Goal: Entertainment & Leisure: Browse casually

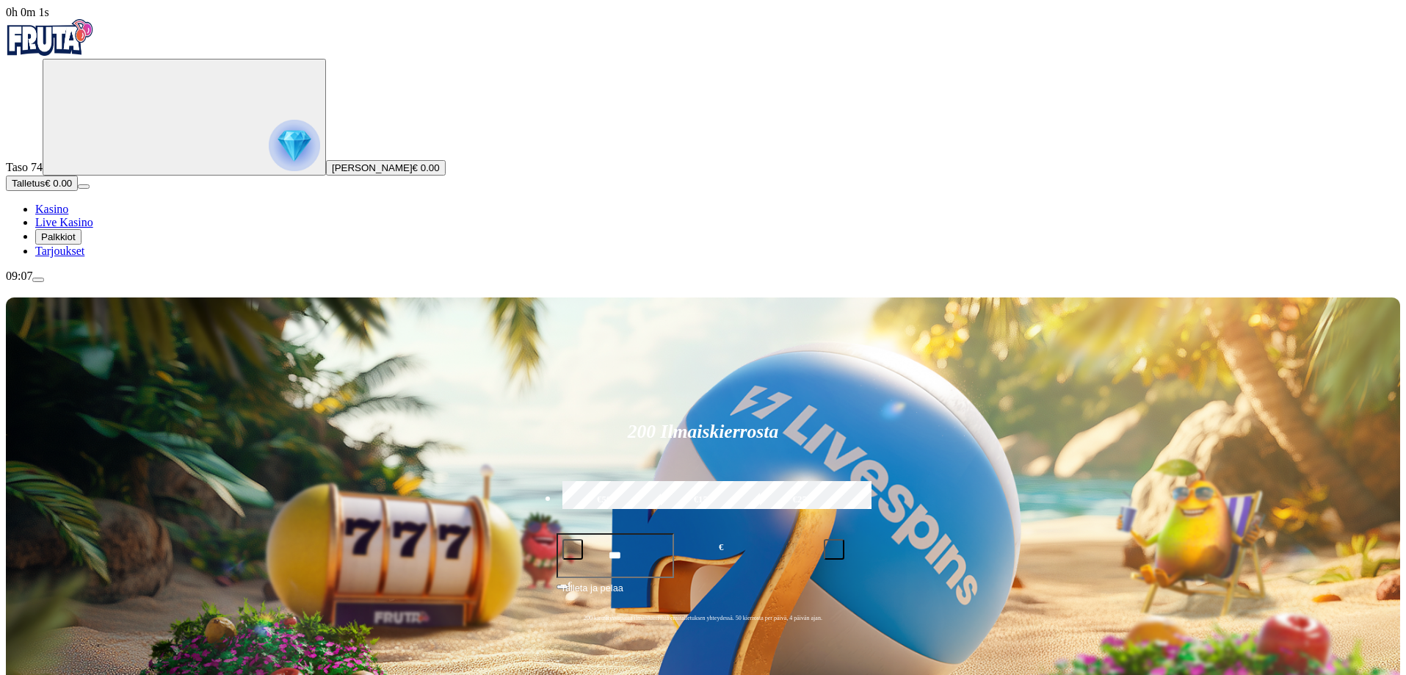
click at [269, 171] on img "Primary" at bounding box center [294, 145] width 51 height 51
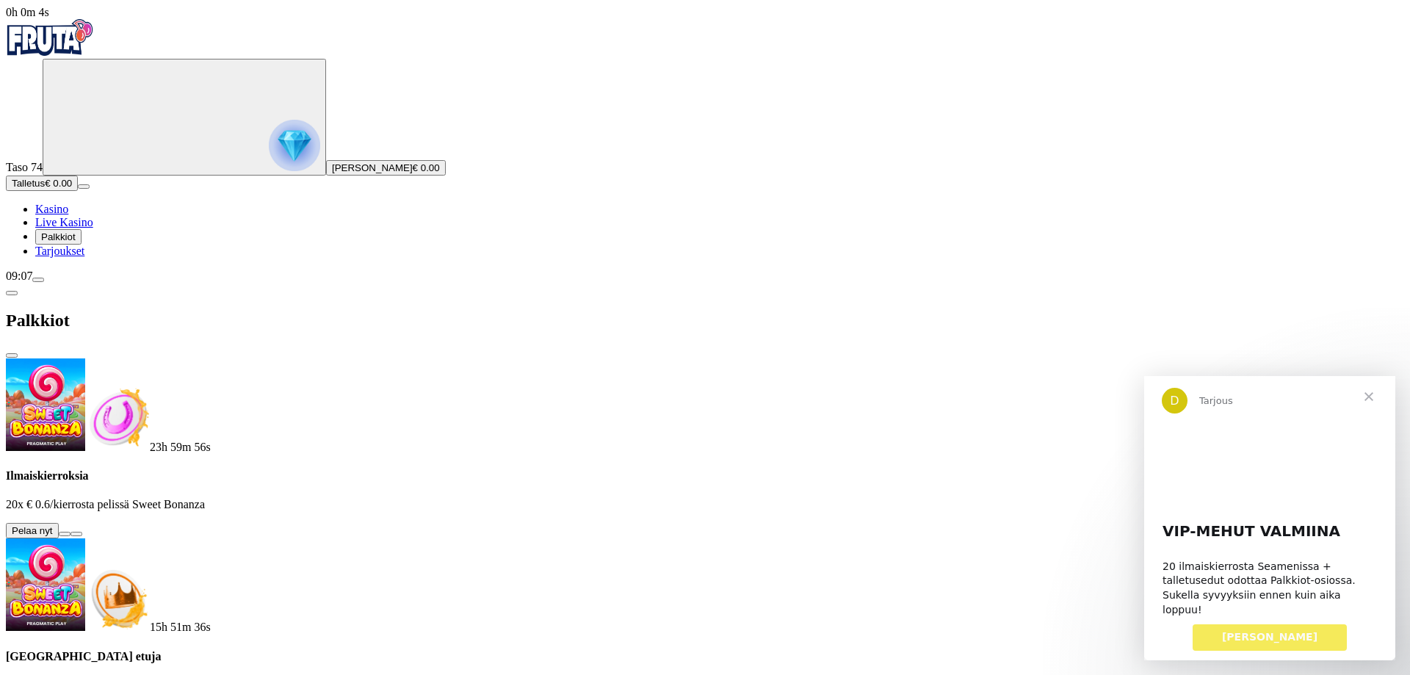
scroll to position [294, 0]
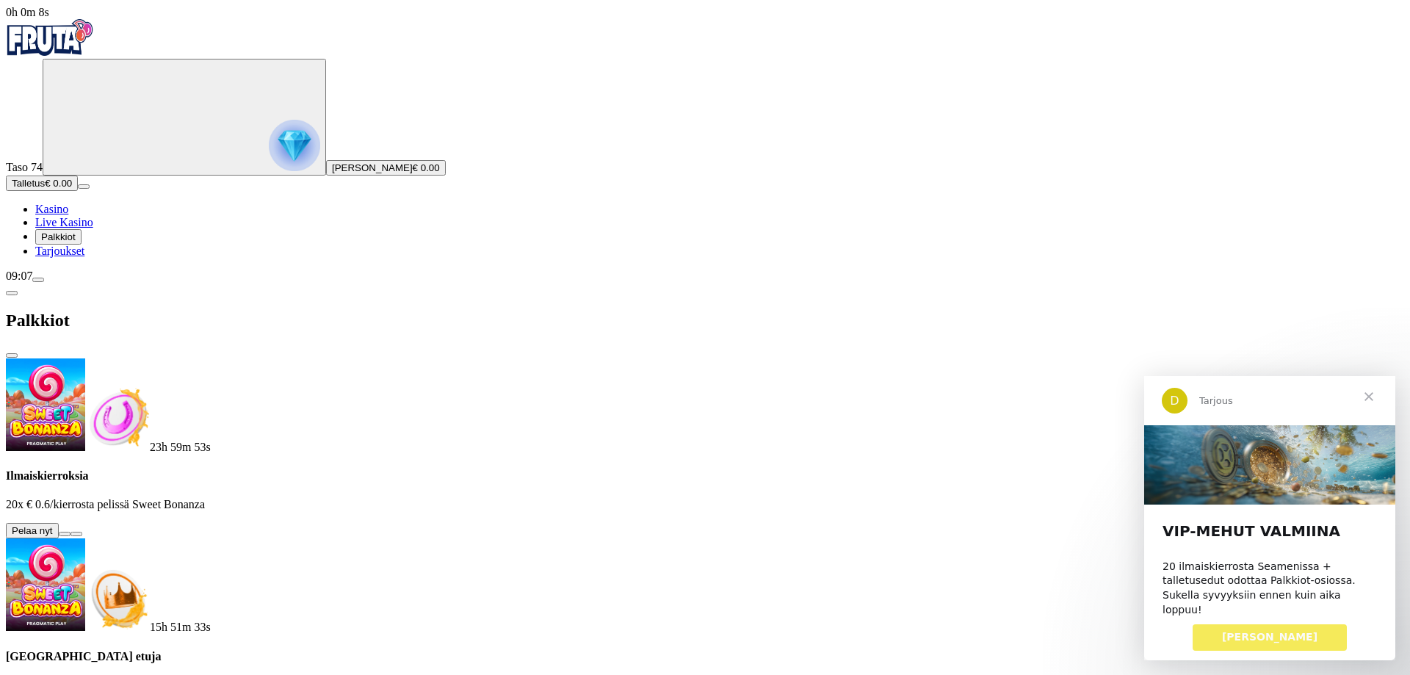
click at [1280, 632] on span "[PERSON_NAME]" at bounding box center [1269, 636] width 95 height 12
click at [1284, 630] on span "[PERSON_NAME]" at bounding box center [1269, 636] width 95 height 12
click at [1251, 630] on span "[PERSON_NAME]" at bounding box center [1269, 636] width 95 height 12
click at [1275, 630] on span "OTA OMASI" at bounding box center [1269, 636] width 95 height 12
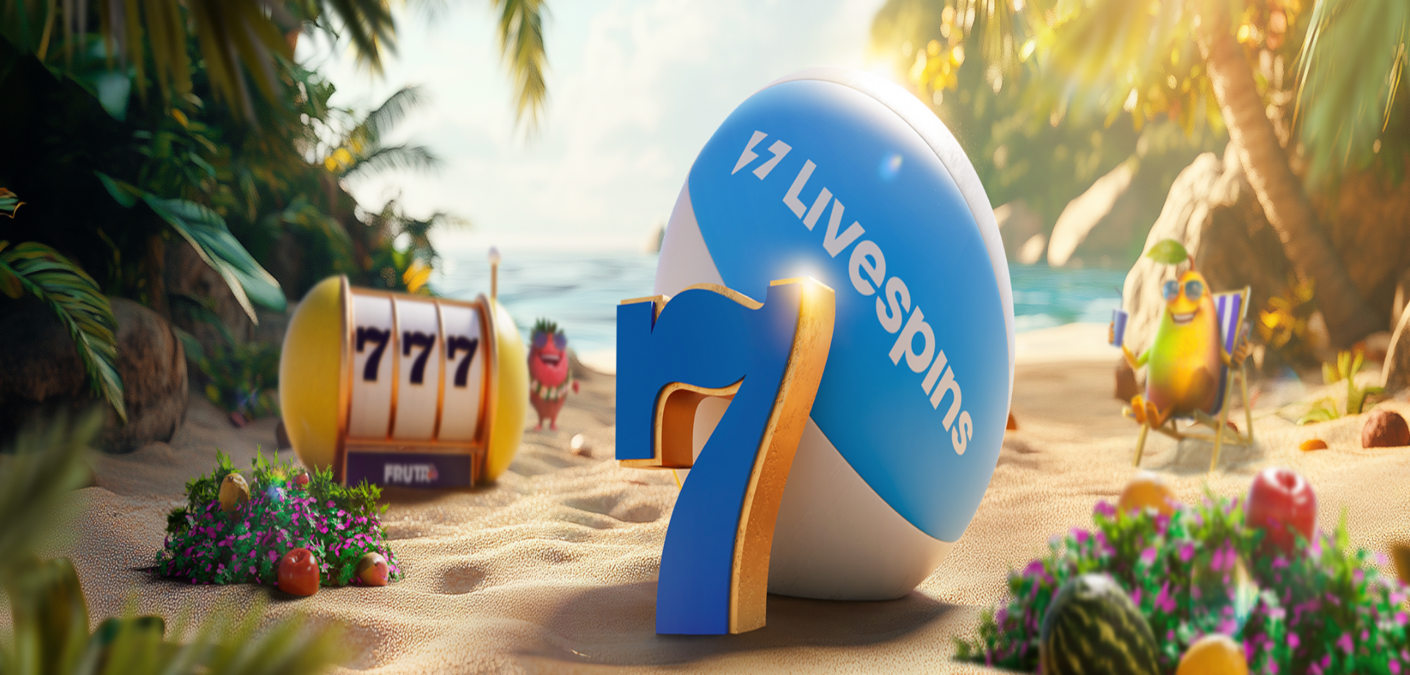
click at [70, 532] on button at bounding box center [65, 534] width 12 height 4
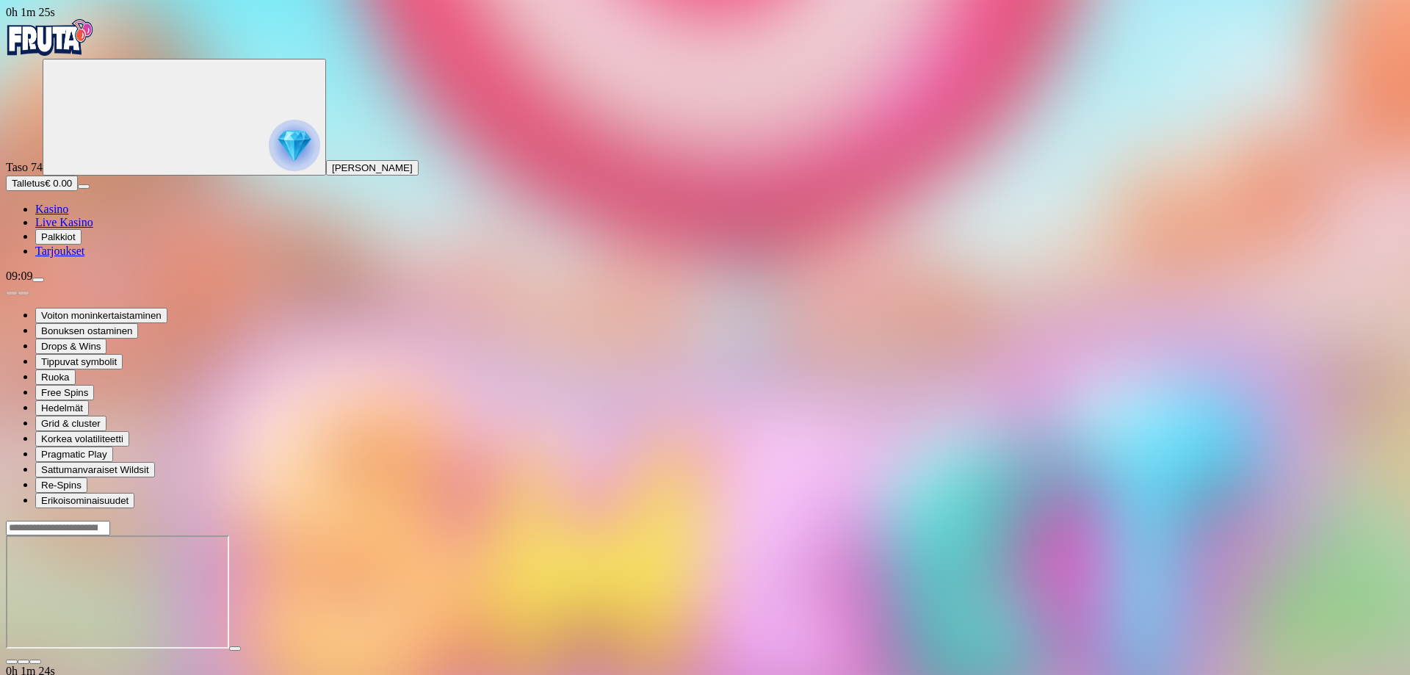
click at [73, 55] on img "Primary" at bounding box center [50, 37] width 88 height 37
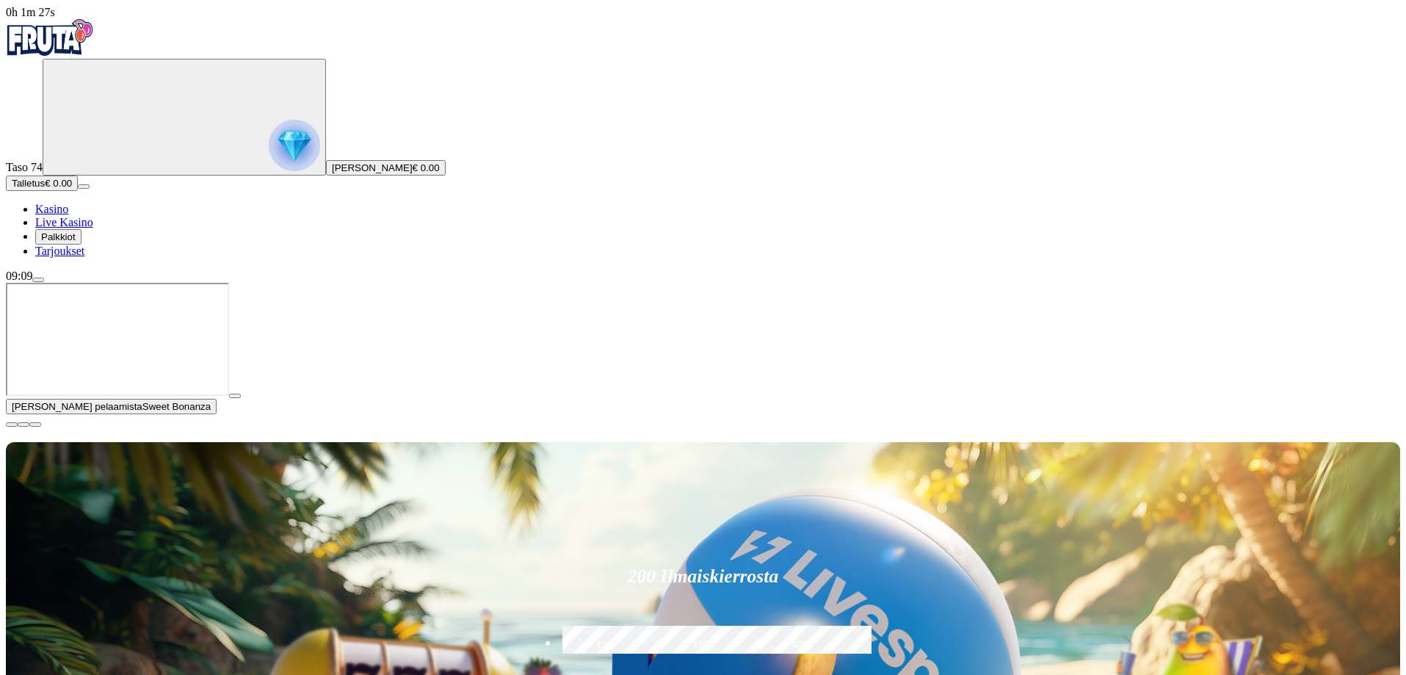
click at [38, 280] on span "menu icon" at bounding box center [38, 280] width 0 height 0
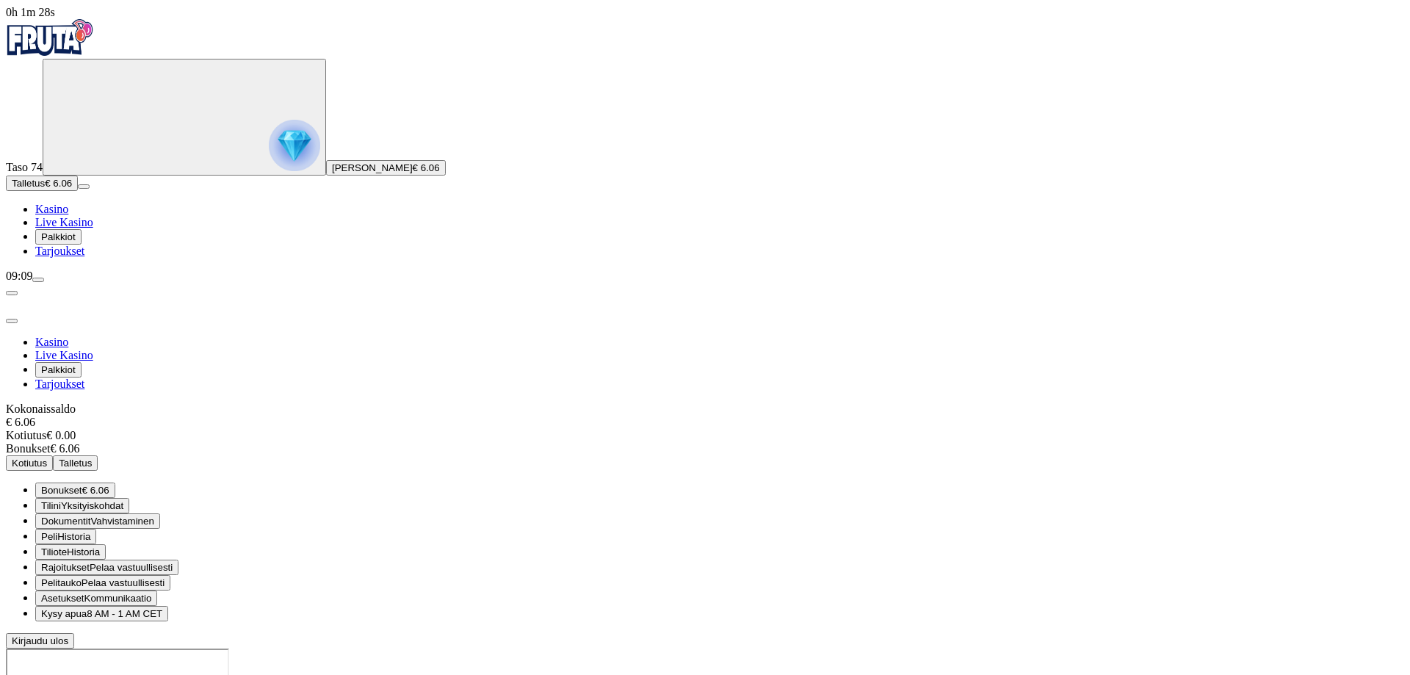
click at [82, 485] on span "Bonukset" at bounding box center [61, 490] width 41 height 11
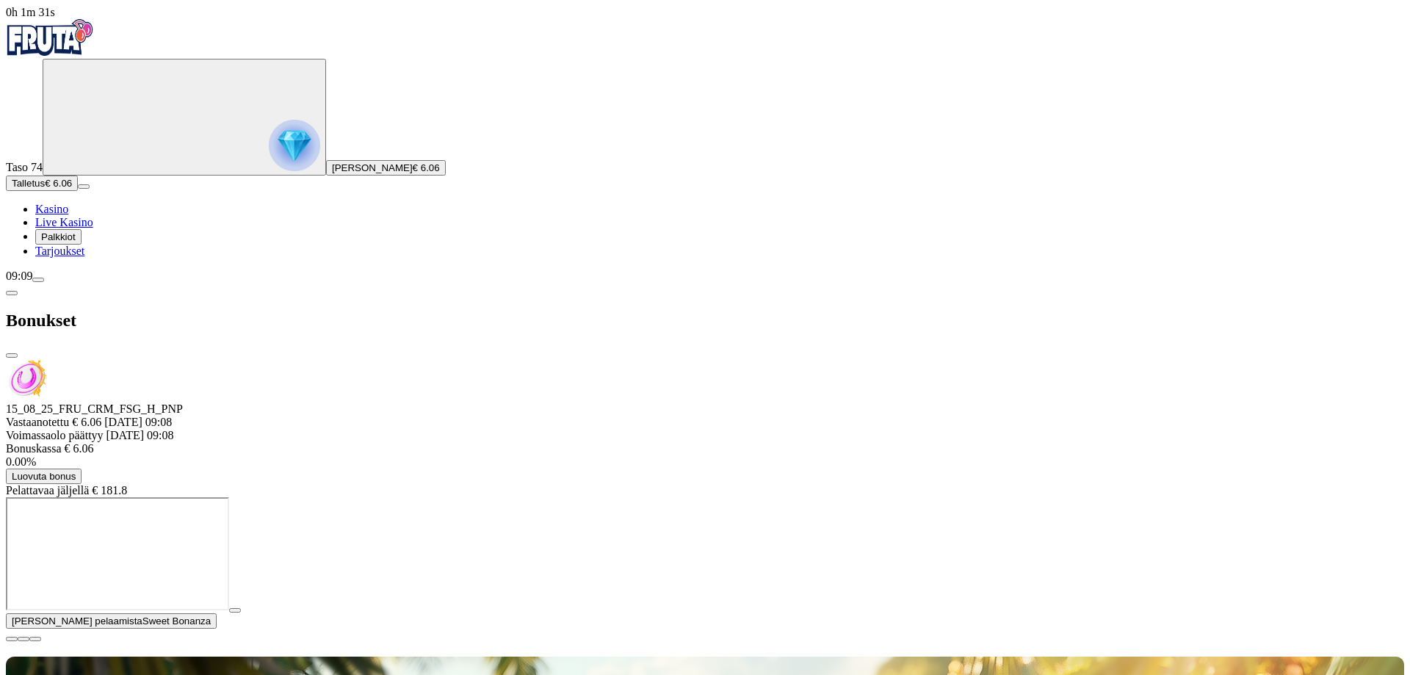
click at [12, 355] on span "close icon" at bounding box center [12, 355] width 0 height 0
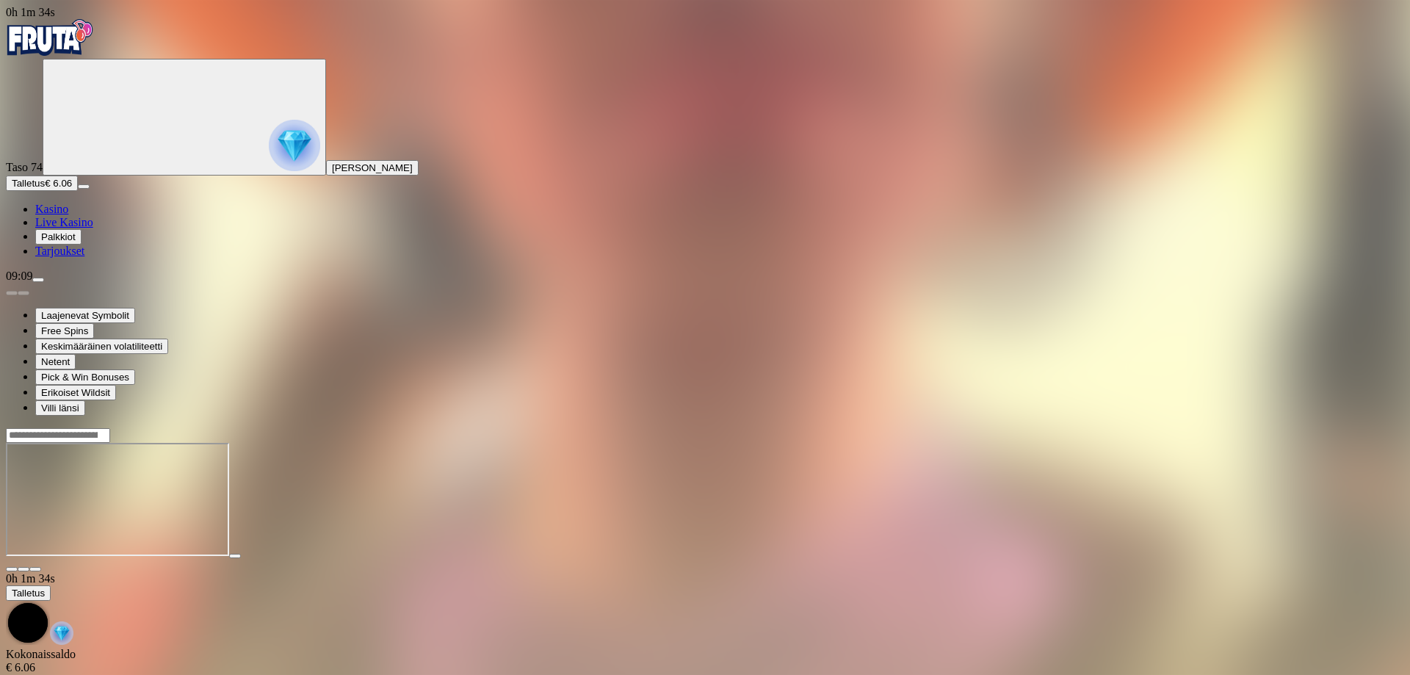
click at [76, 242] on span "Palkkiot" at bounding box center [58, 236] width 35 height 11
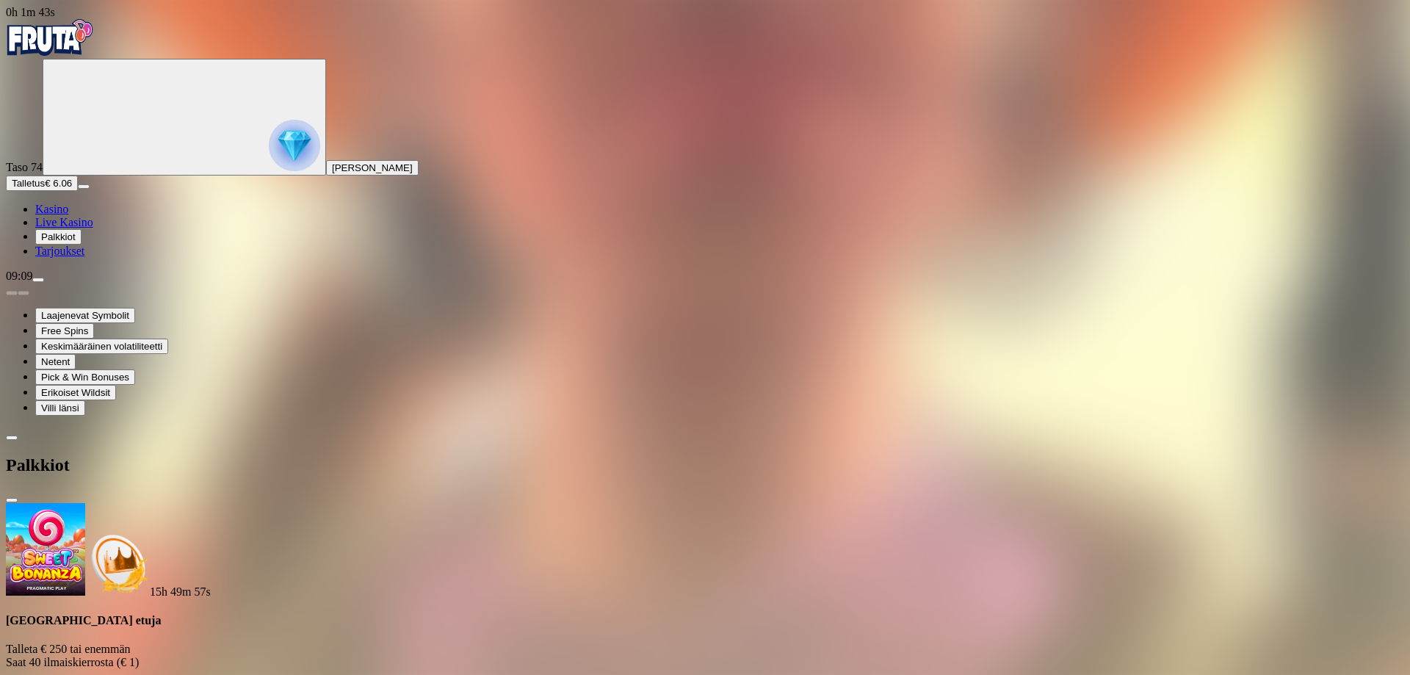
click at [12, 500] on span "close icon" at bounding box center [12, 500] width 0 height 0
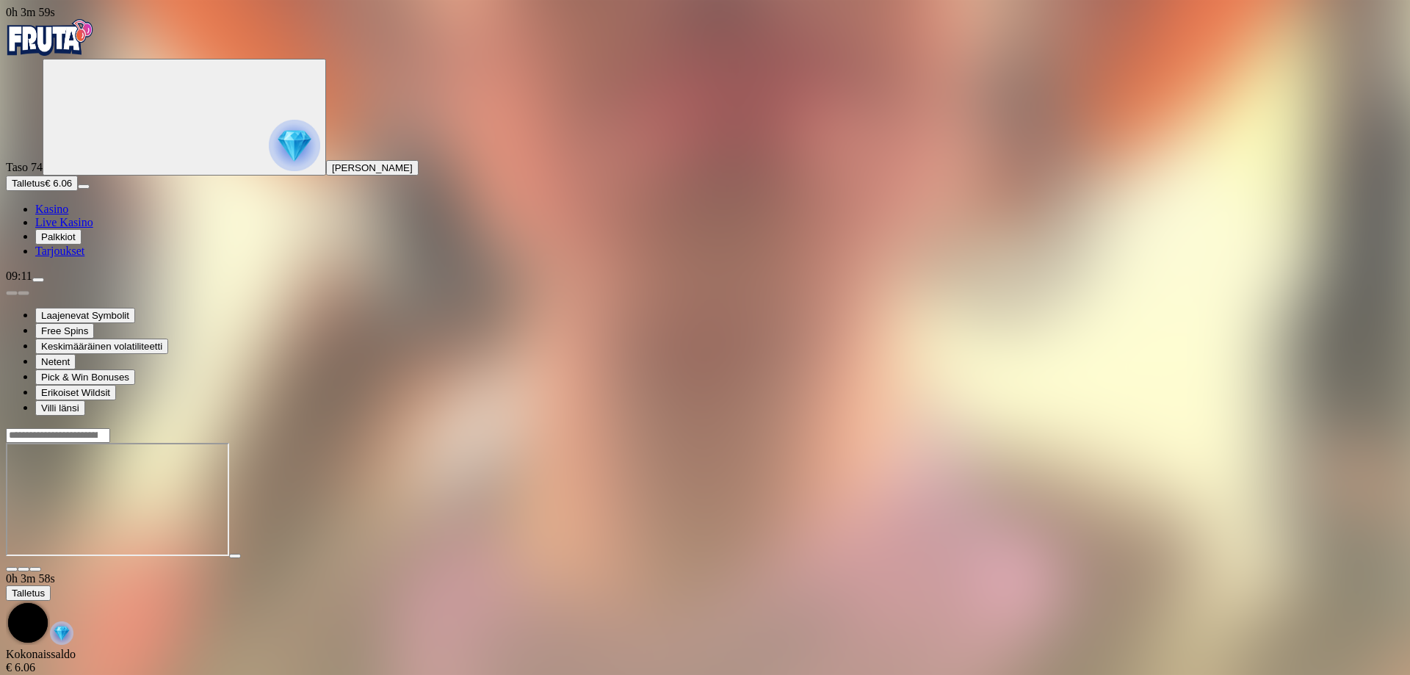
click at [76, 242] on span "Palkkiot" at bounding box center [58, 236] width 35 height 11
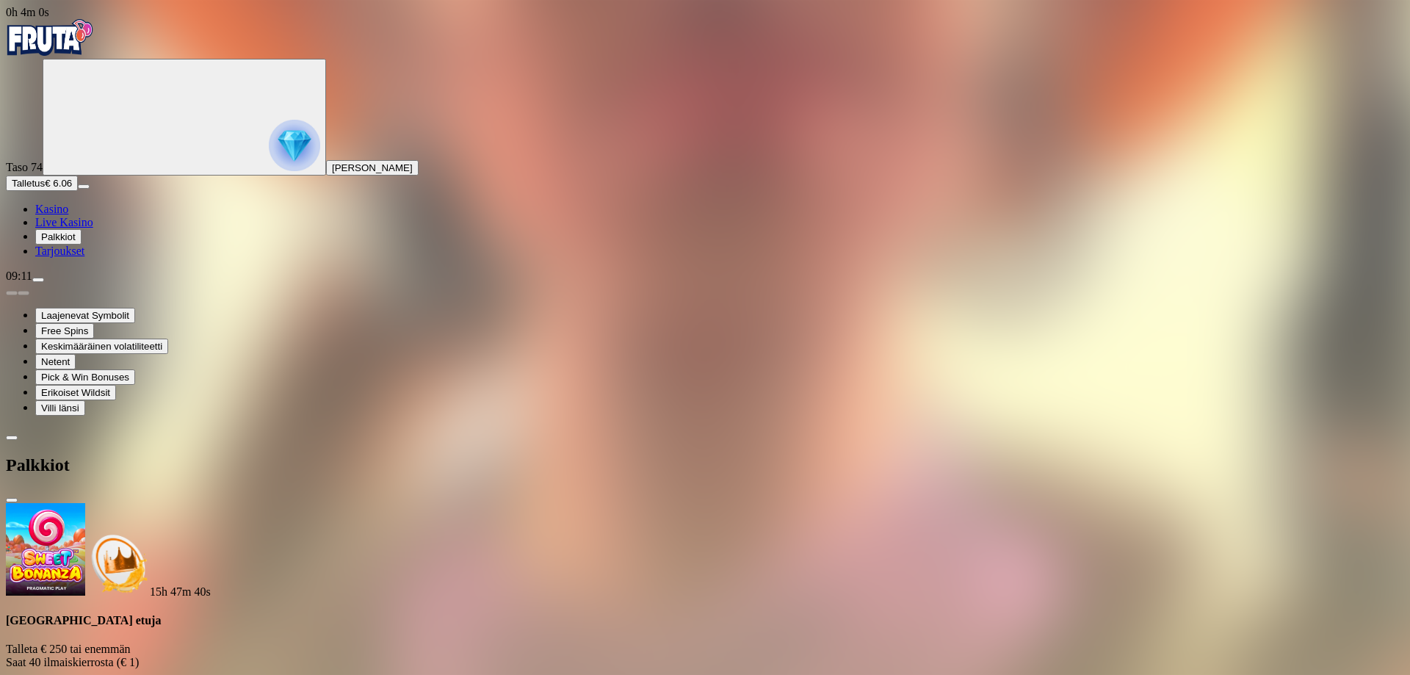
scroll to position [213, 0]
click at [76, 242] on span "Palkkiot" at bounding box center [58, 236] width 35 height 11
click at [84, 257] on span "Tarjoukset" at bounding box center [59, 251] width 49 height 12
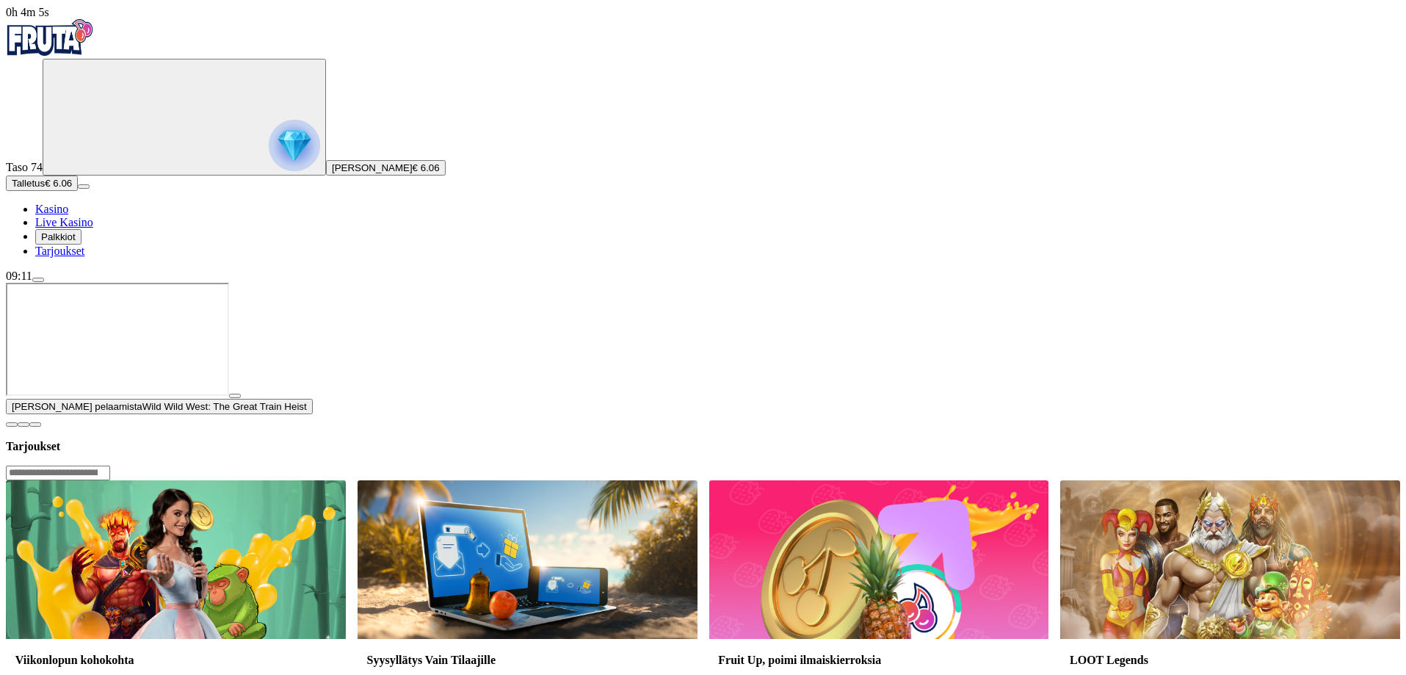
click at [76, 242] on span "Palkkiot" at bounding box center [58, 236] width 35 height 11
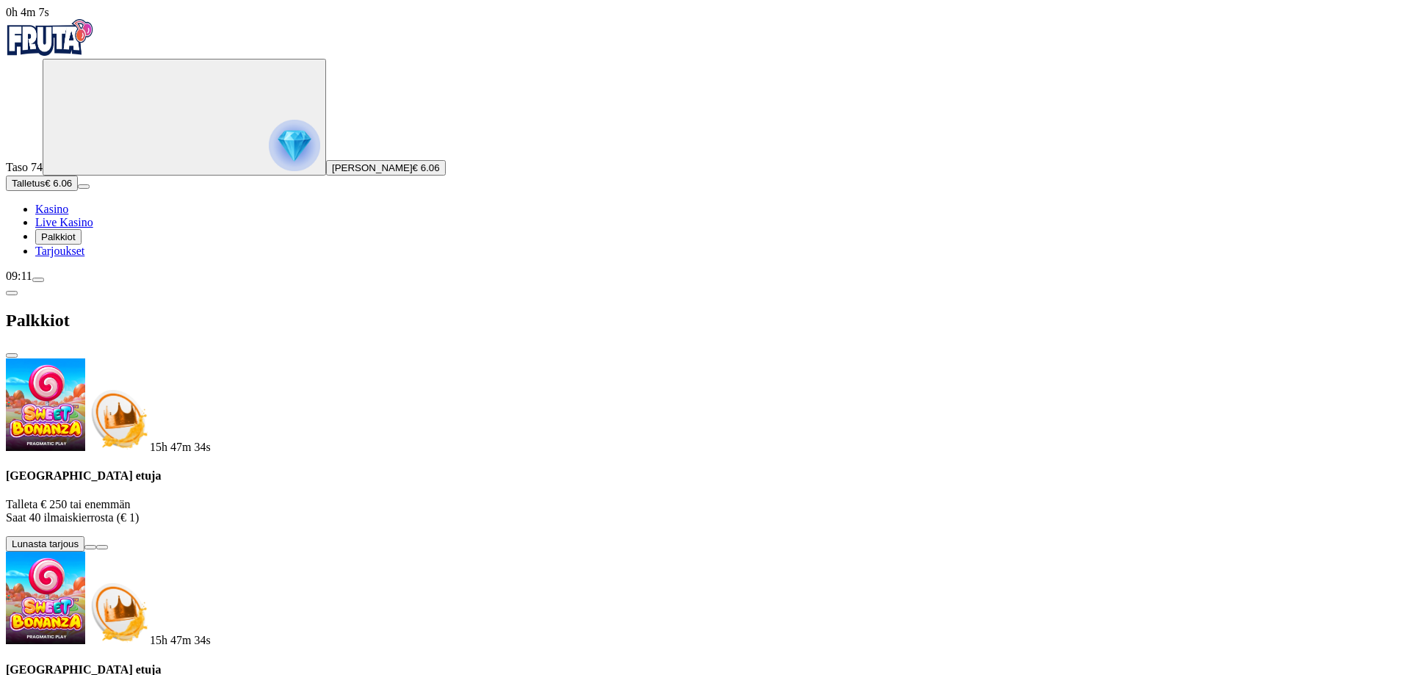
click at [269, 160] on img "Primary" at bounding box center [294, 145] width 51 height 51
click at [94, 32] on img "Primary" at bounding box center [50, 37] width 88 height 37
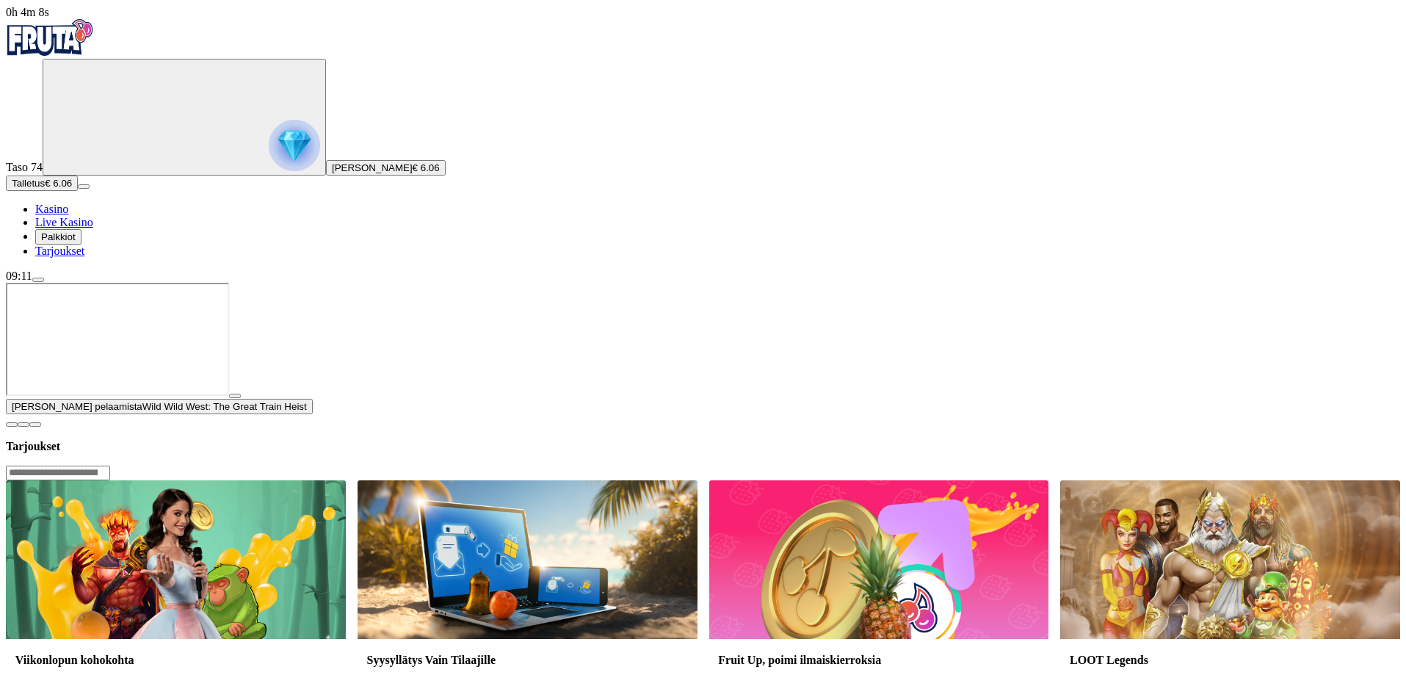
click at [269, 151] on img "Primary" at bounding box center [294, 145] width 51 height 51
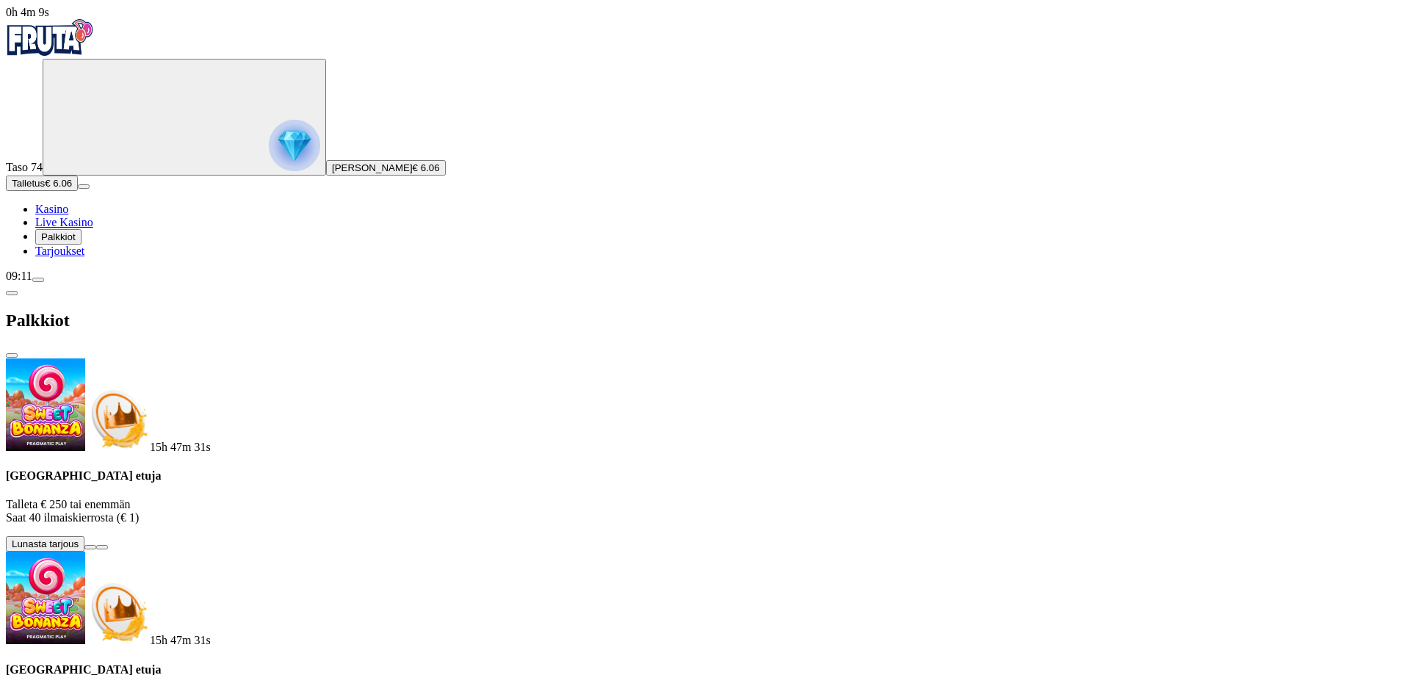
click at [269, 151] on img "Primary" at bounding box center [294, 145] width 51 height 51
click at [38, 280] on span "menu icon" at bounding box center [38, 280] width 0 height 0
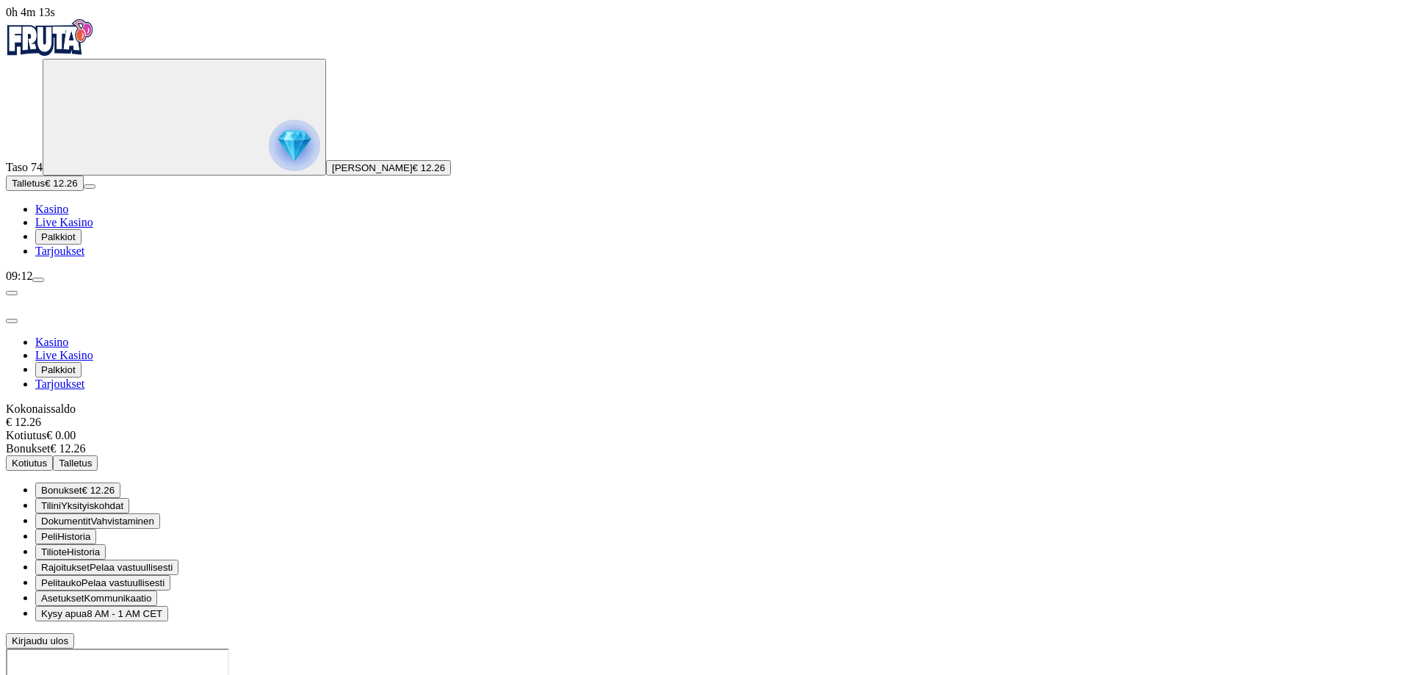
click at [115, 485] on span "€ 12.26" at bounding box center [98, 490] width 32 height 11
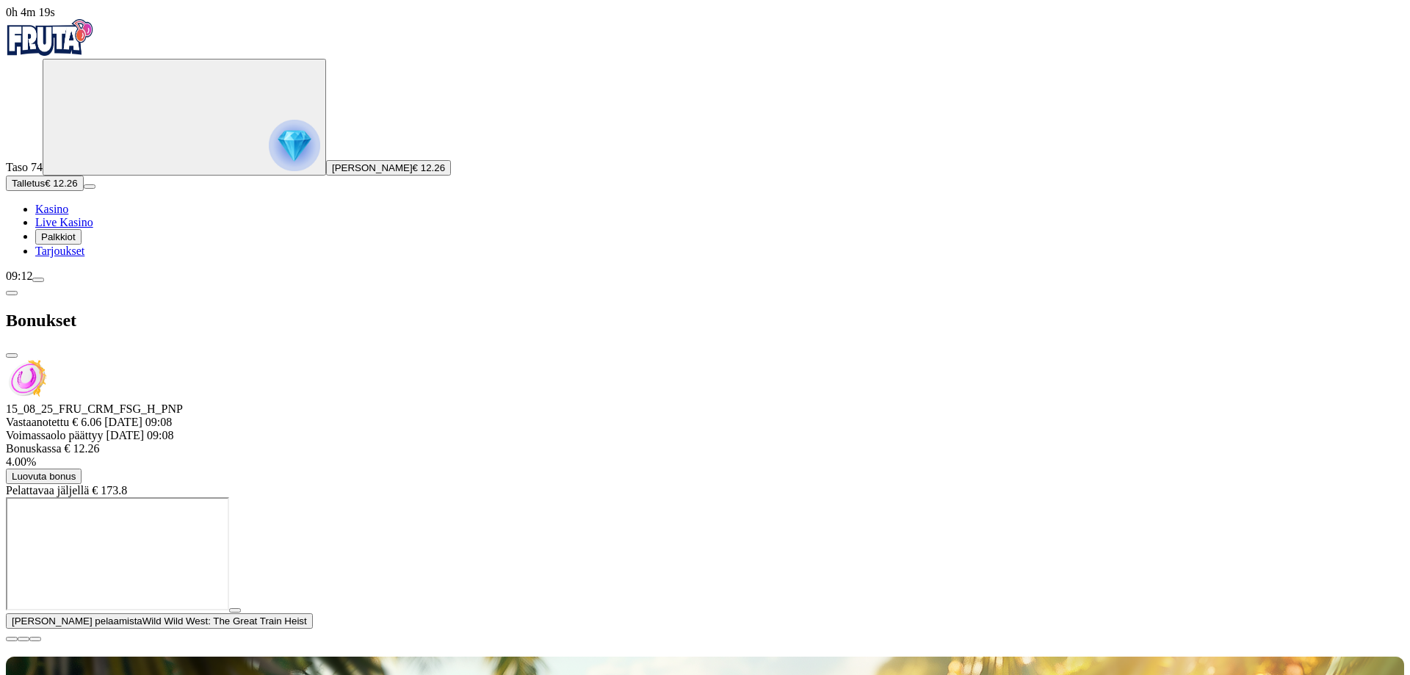
click at [820, 497] on div at bounding box center [705, 497] width 1398 height 0
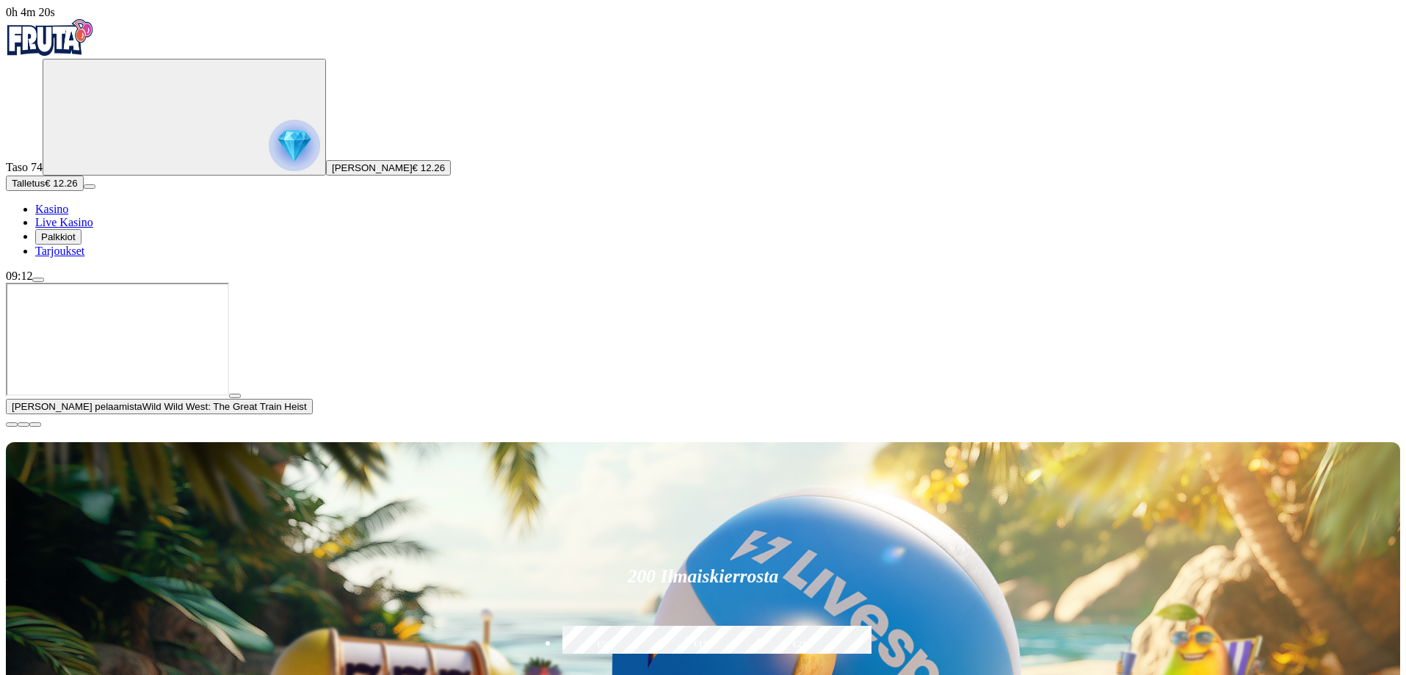
click at [235, 396] on span "play icon" at bounding box center [235, 396] width 0 height 0
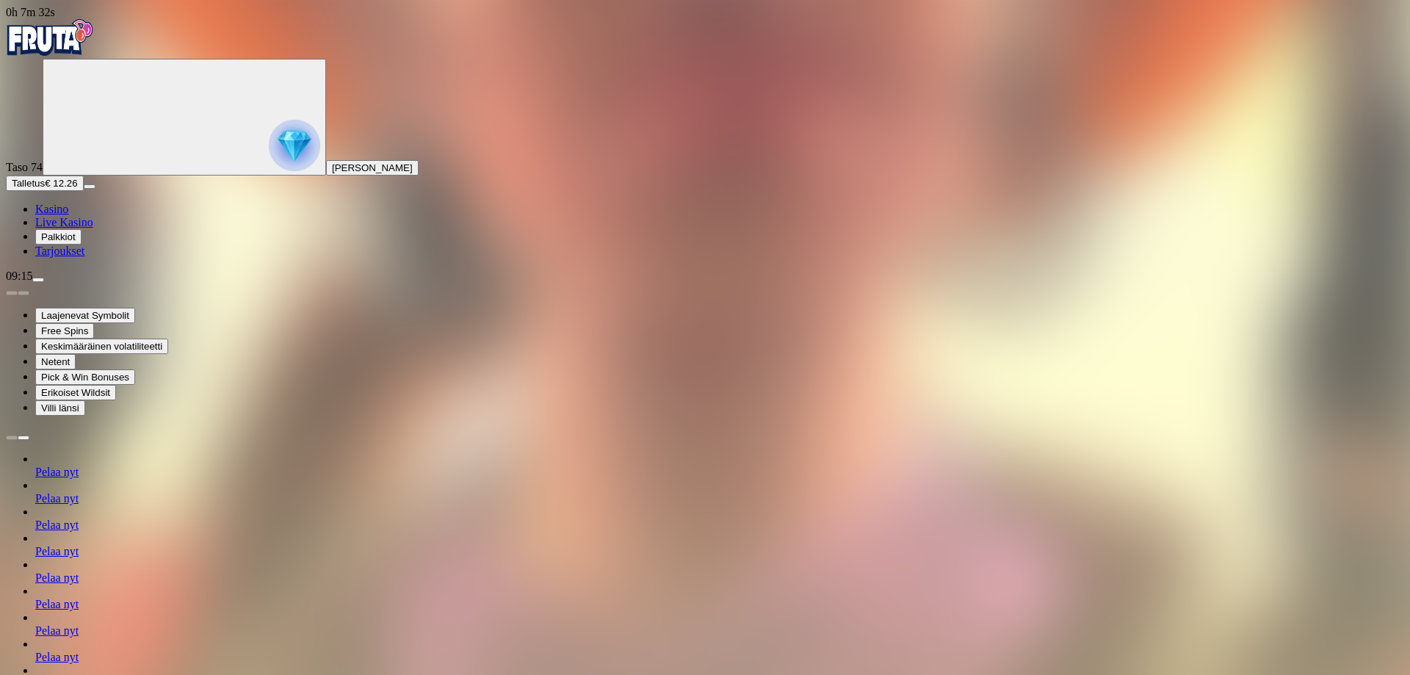
click at [38, 280] on span "menu icon" at bounding box center [38, 280] width 0 height 0
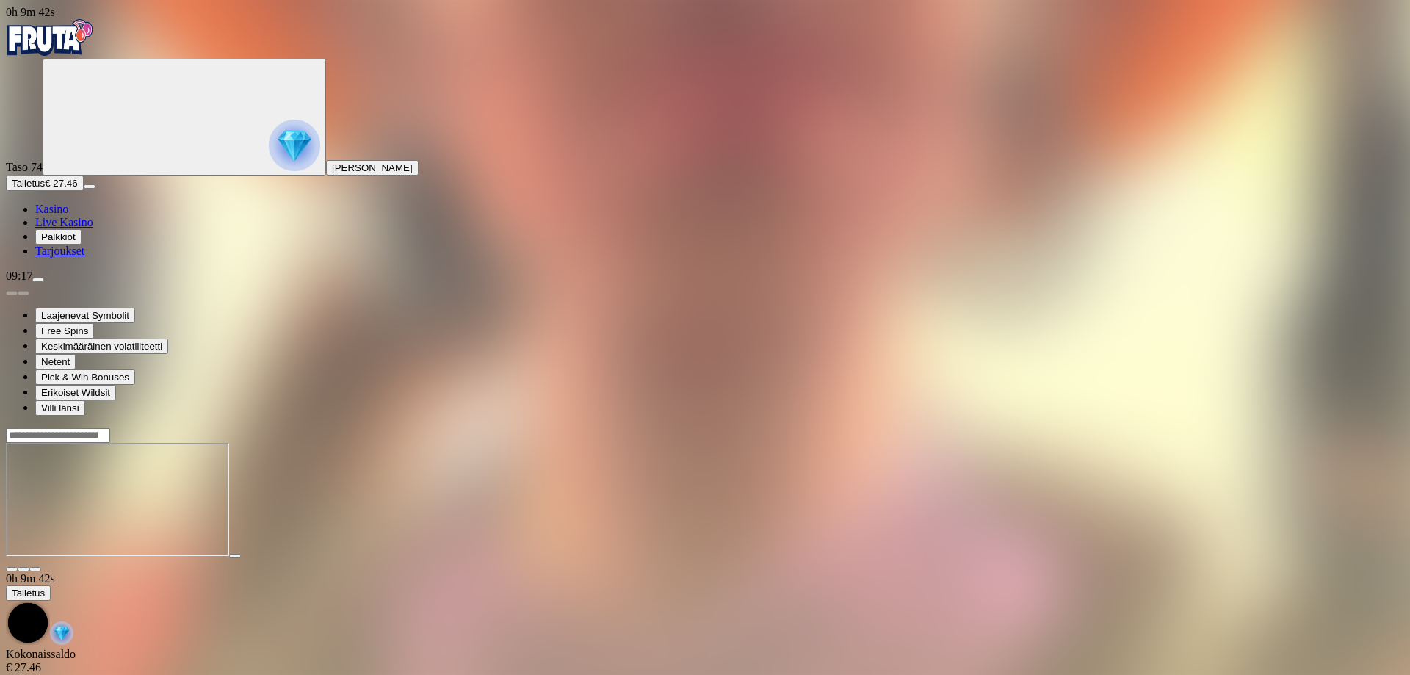
click at [38, 280] on span "menu icon" at bounding box center [38, 280] width 0 height 0
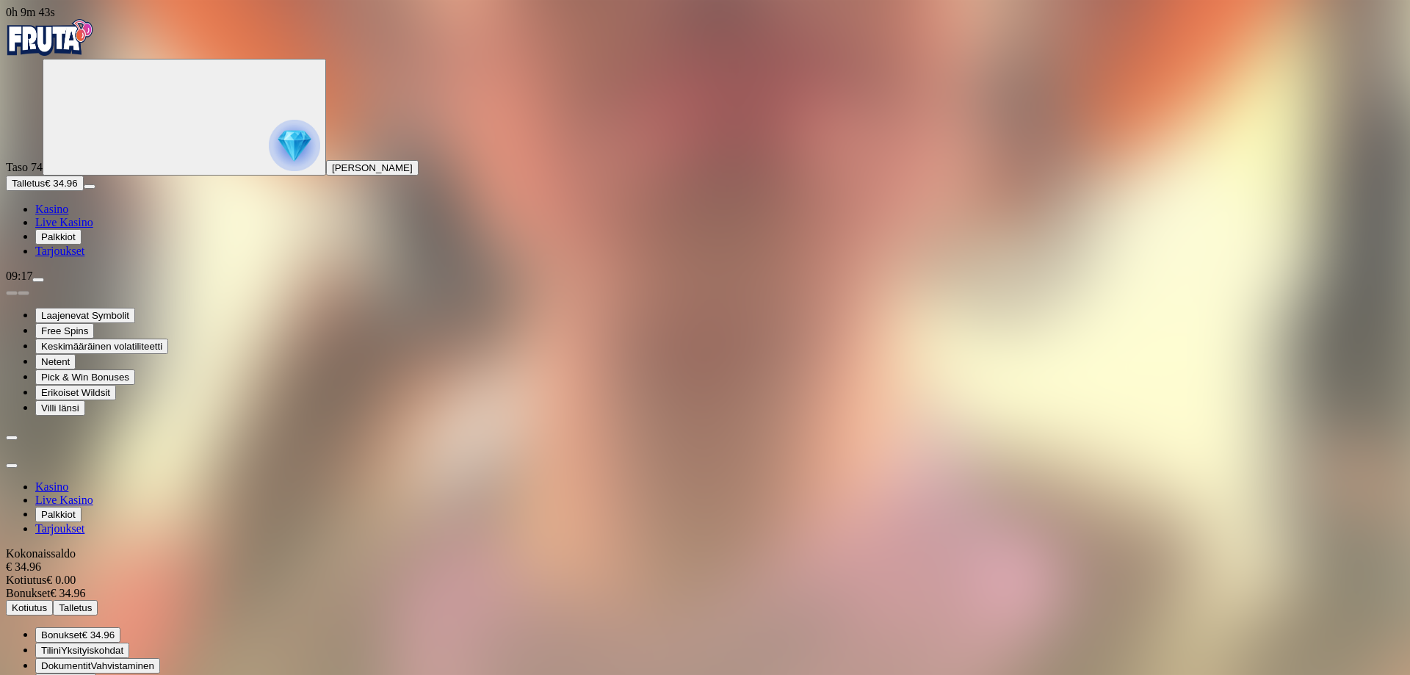
click at [115, 629] on span "€ 34.96" at bounding box center [98, 634] width 32 height 11
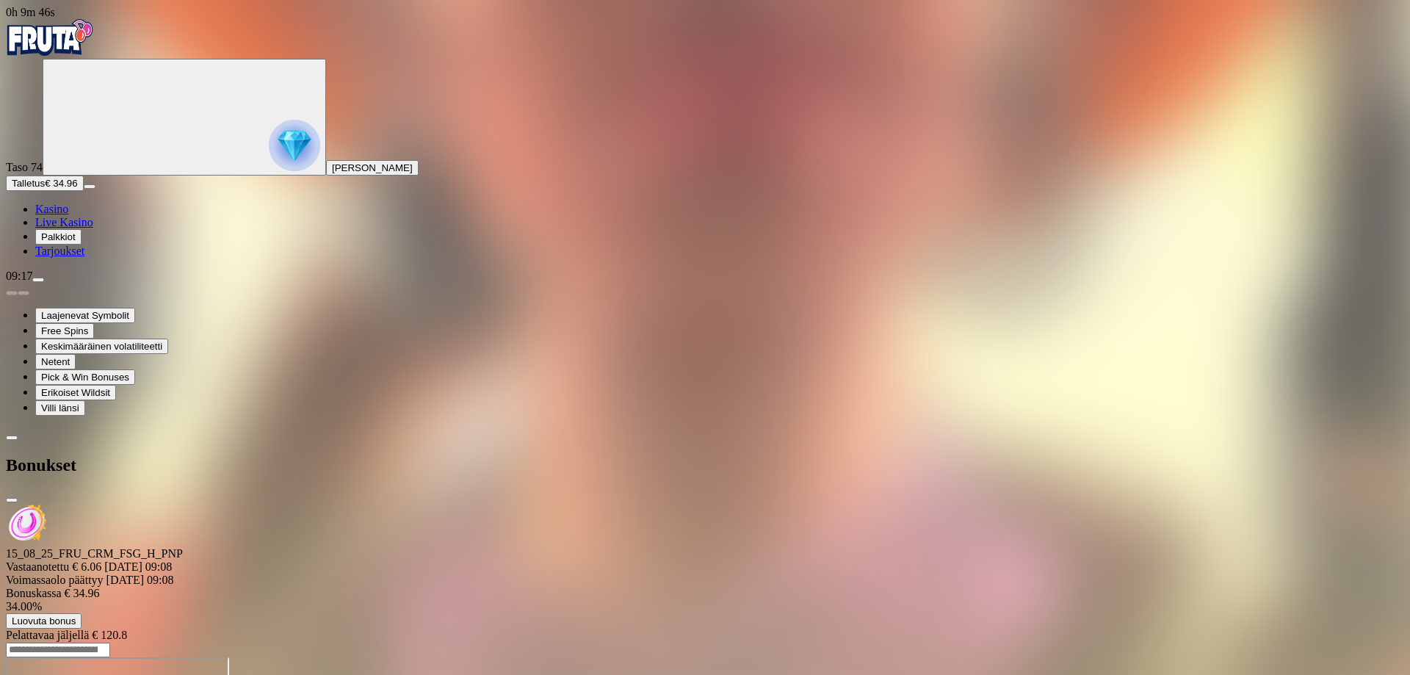
click at [12, 500] on span "close icon" at bounding box center [12, 500] width 0 height 0
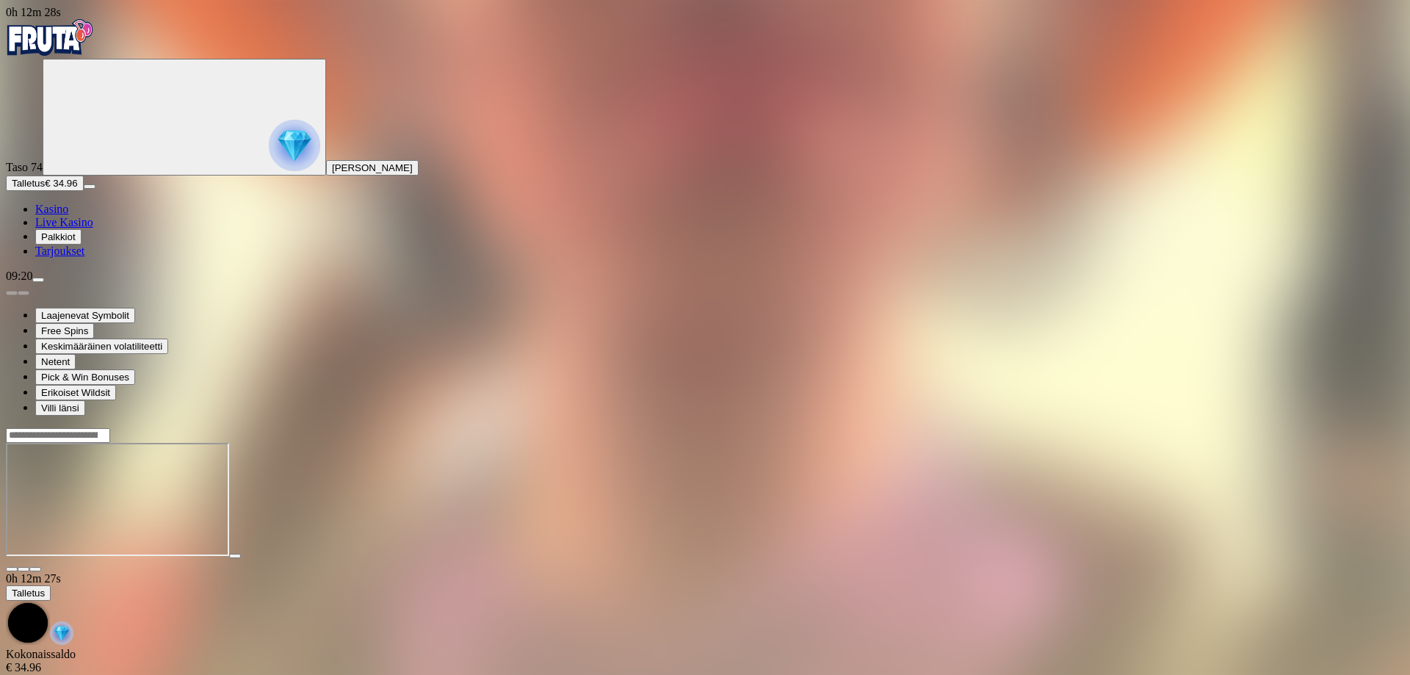
click at [38, 280] on span "menu icon" at bounding box center [38, 280] width 0 height 0
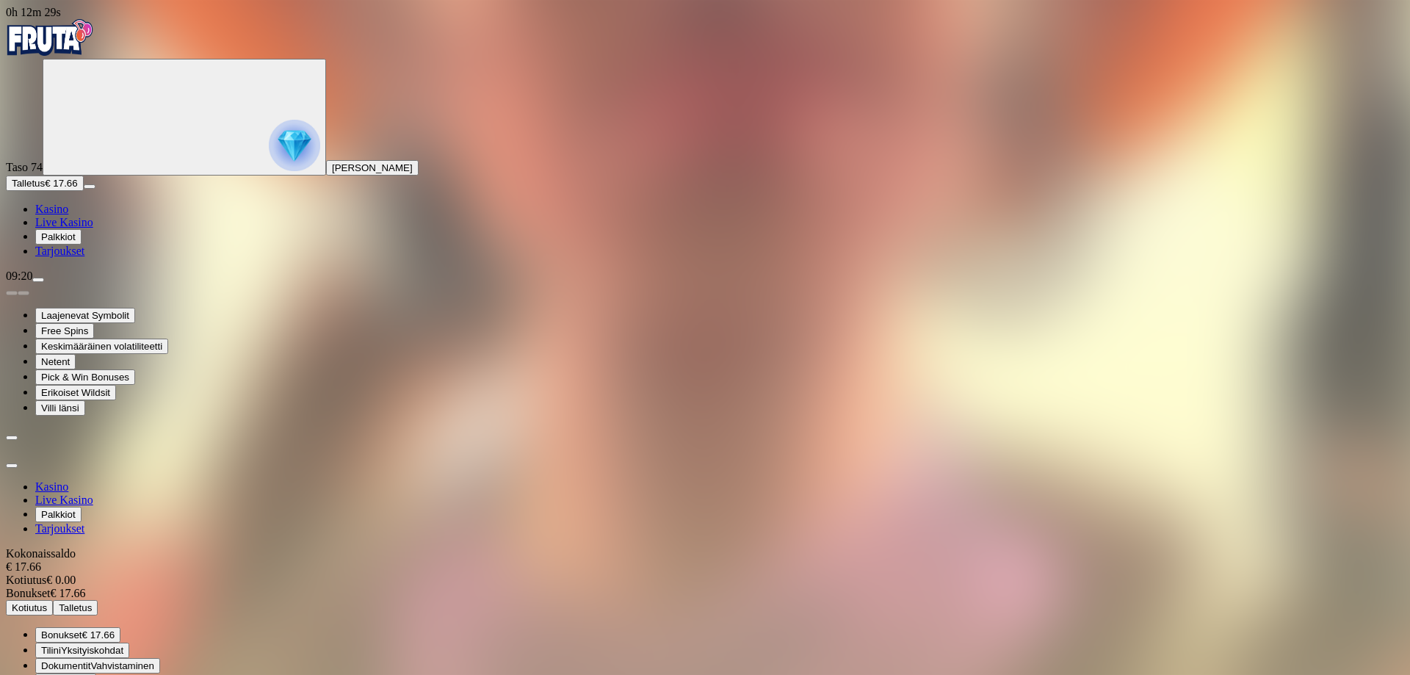
click at [115, 629] on span "€ 17.66" at bounding box center [98, 634] width 32 height 11
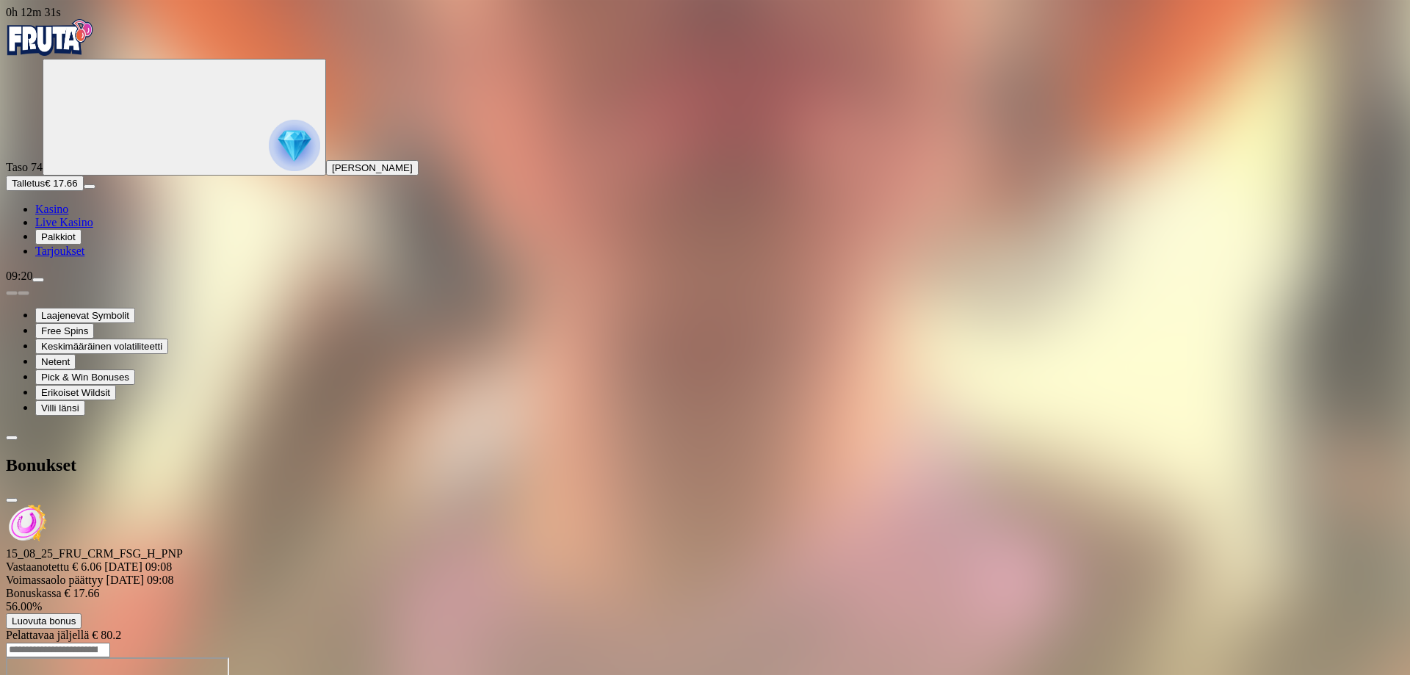
click at [811, 642] on div at bounding box center [705, 642] width 1398 height 0
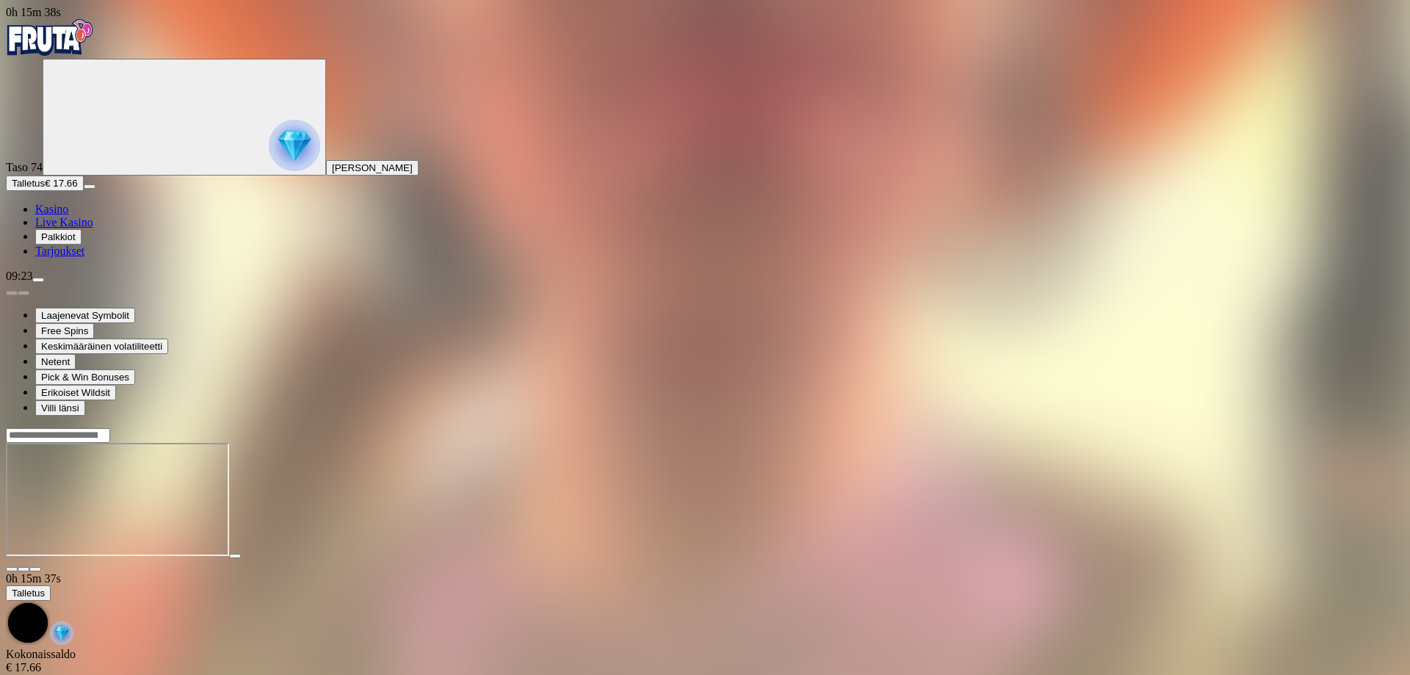
click at [269, 157] on img "Primary" at bounding box center [294, 145] width 51 height 51
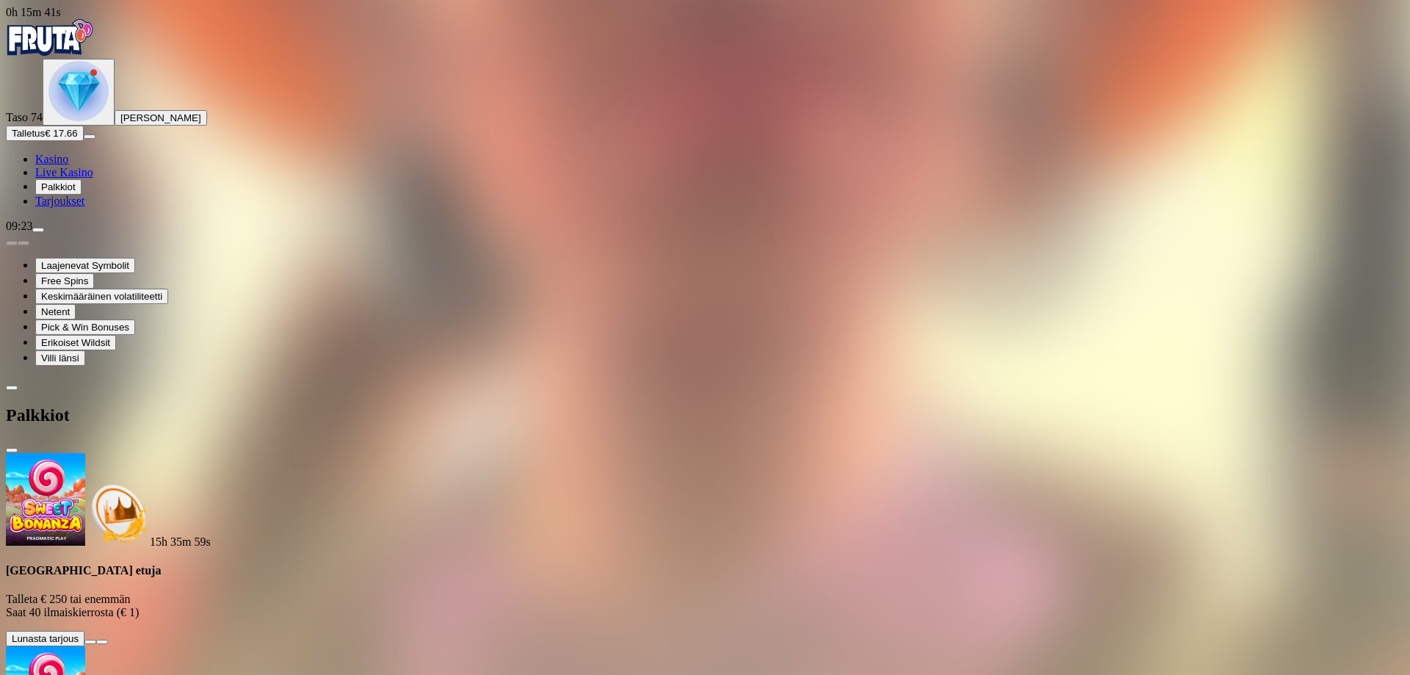
scroll to position [333, 0]
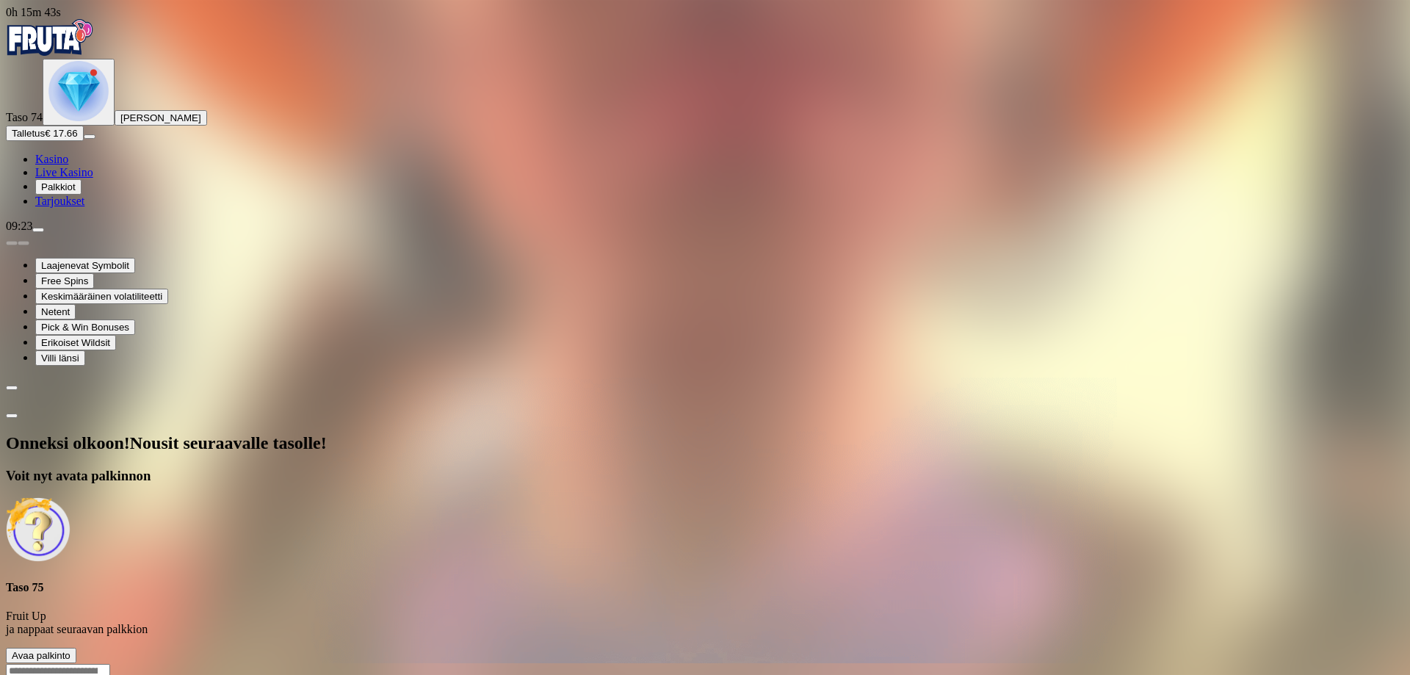
click at [70, 650] on span "Avaa palkinto" at bounding box center [41, 655] width 59 height 11
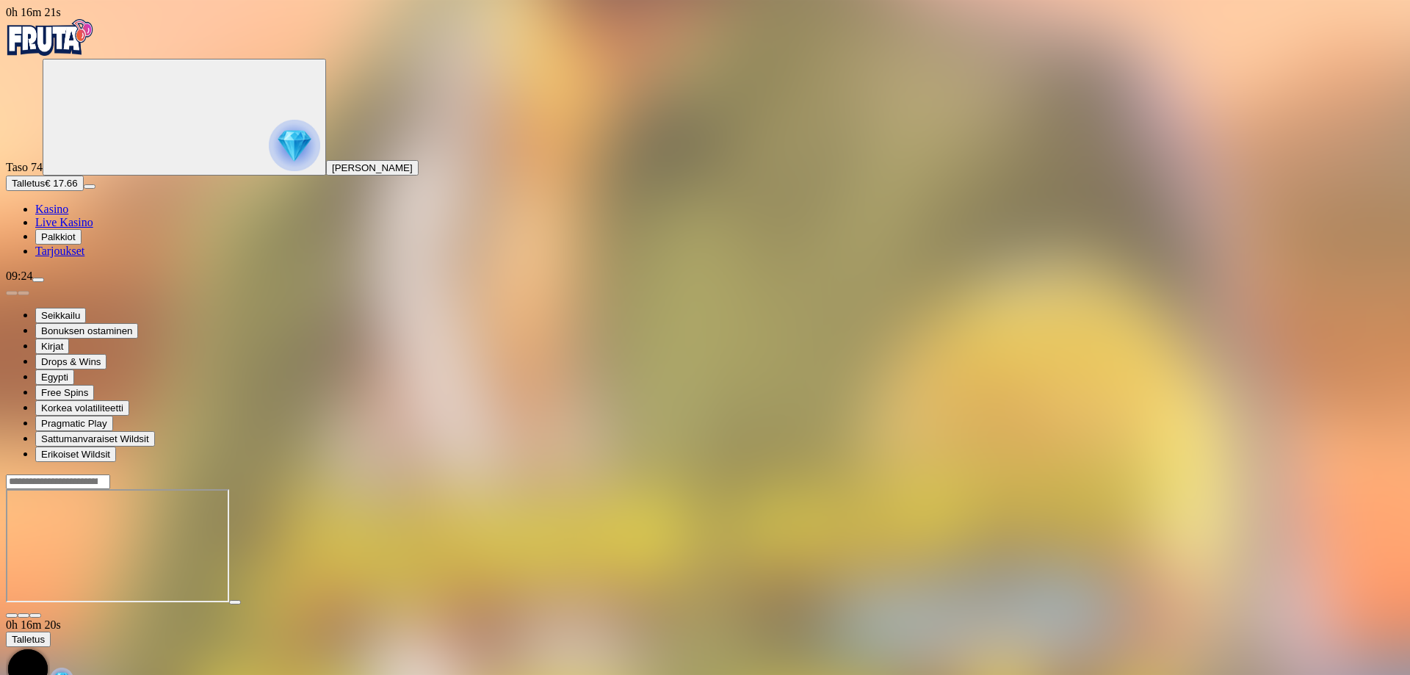
click at [269, 143] on img "Primary" at bounding box center [294, 145] width 51 height 51
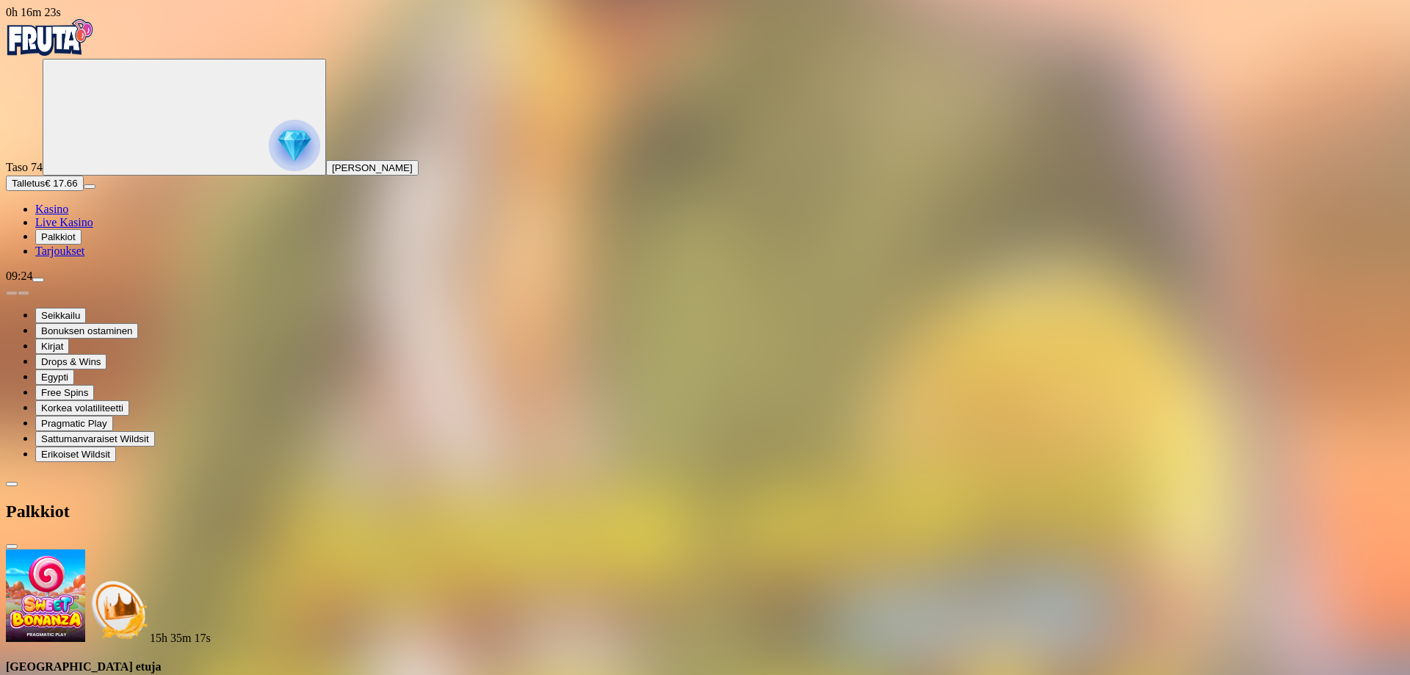
scroll to position [213, 0]
drag, startPoint x: 354, startPoint y: 606, endPoint x: 457, endPoint y: 508, distance: 141.8
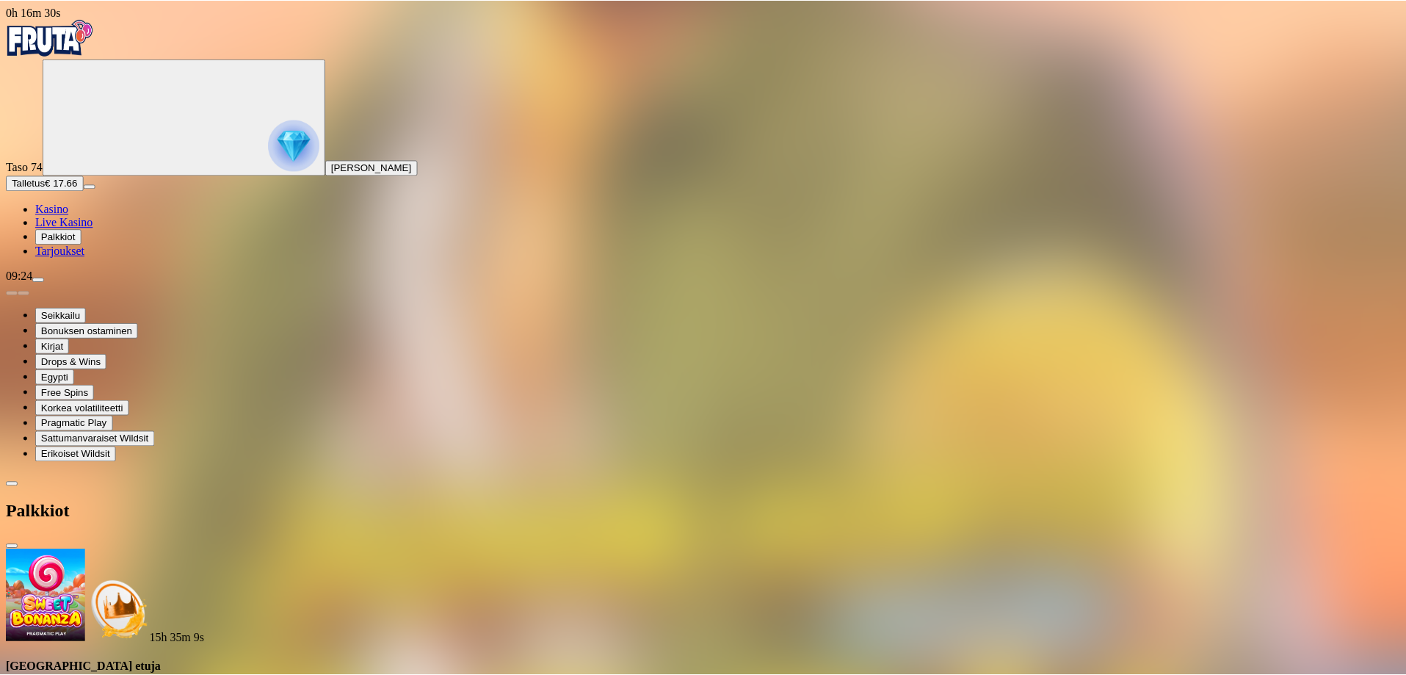
scroll to position [0, 0]
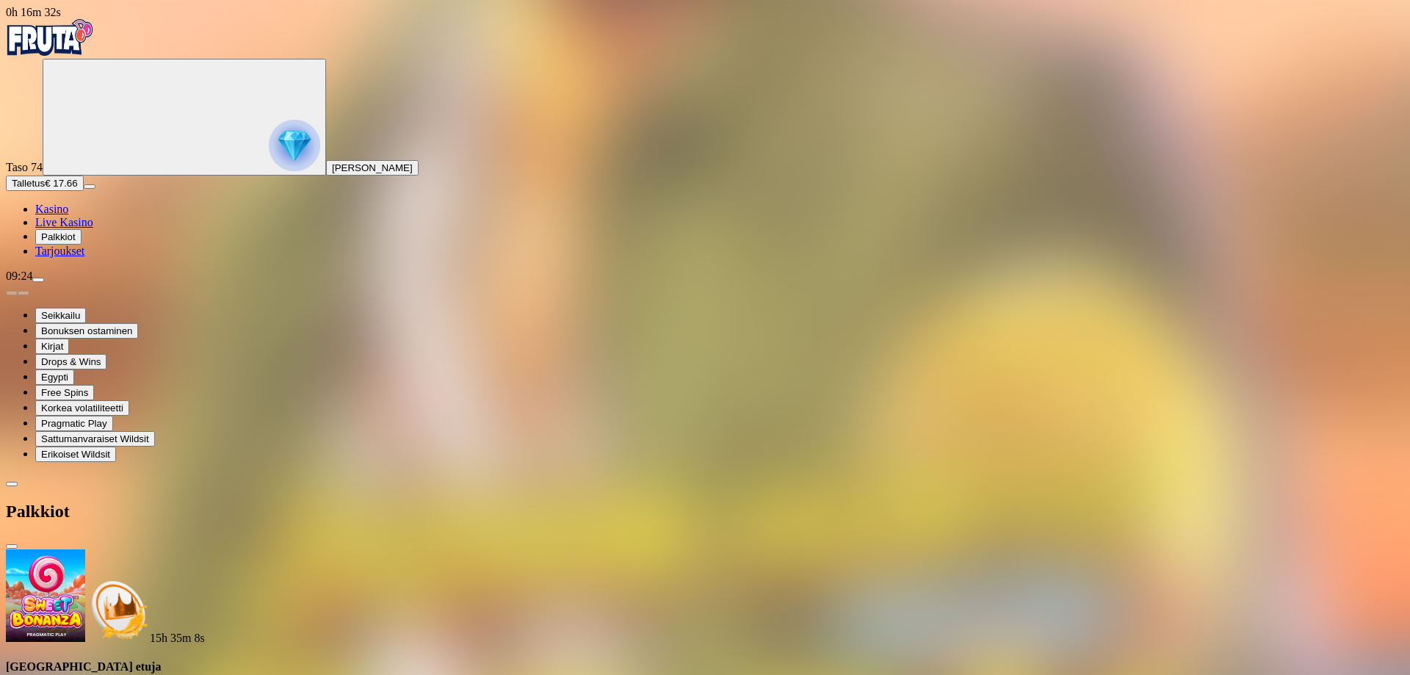
click at [12, 546] on span "close icon" at bounding box center [12, 546] width 0 height 0
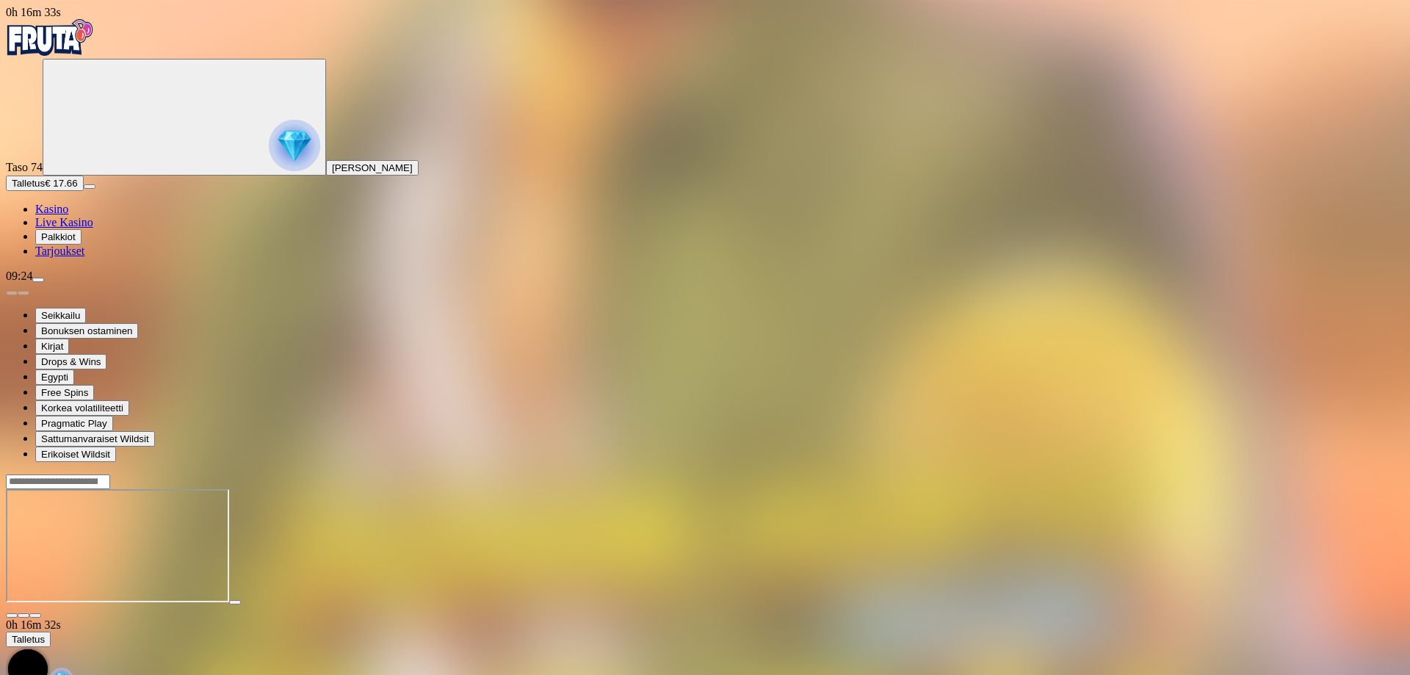
click at [84, 257] on span "Tarjoukset" at bounding box center [59, 251] width 49 height 12
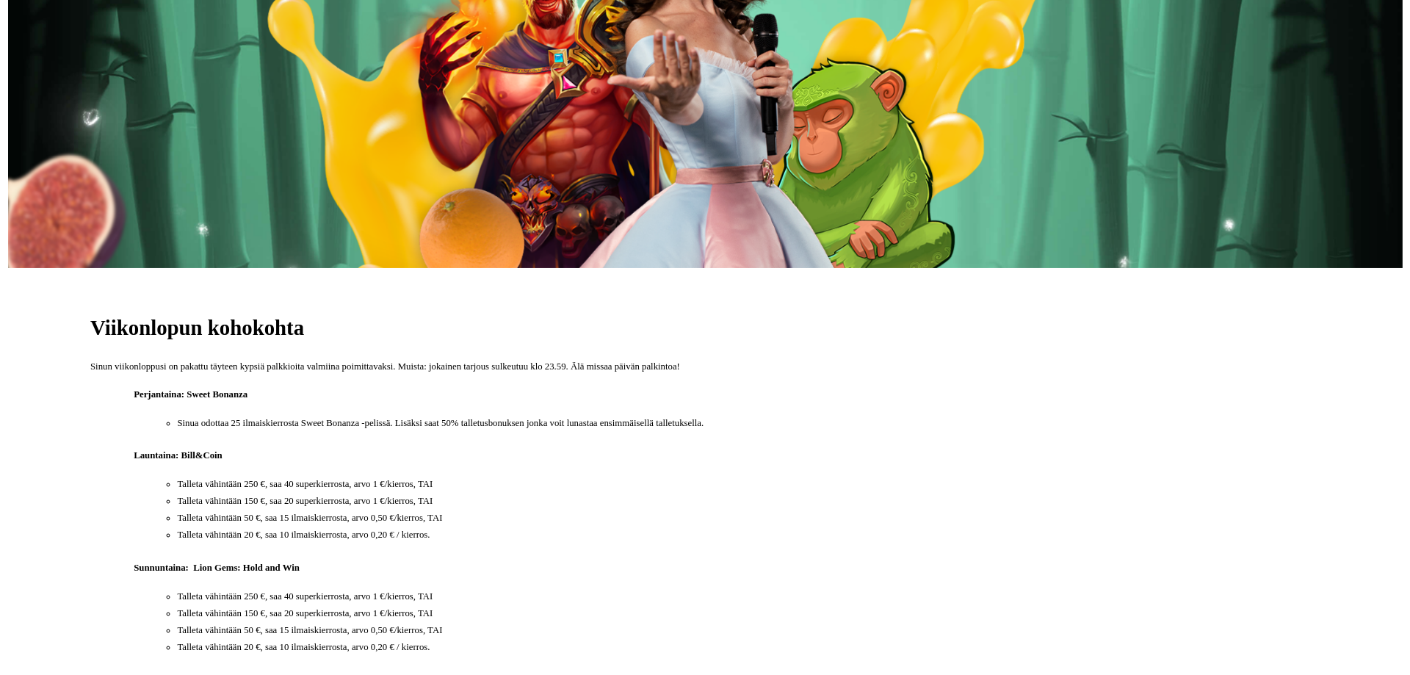
scroll to position [587, 0]
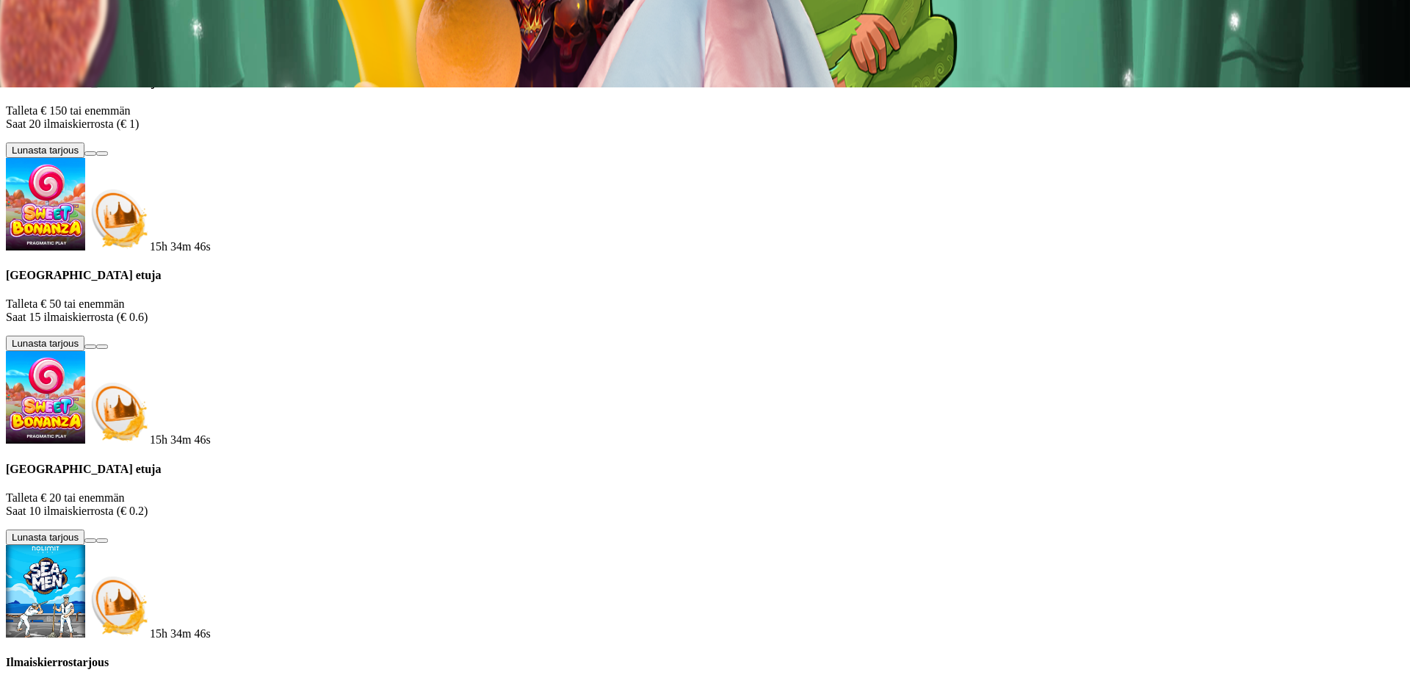
scroll to position [213, 0]
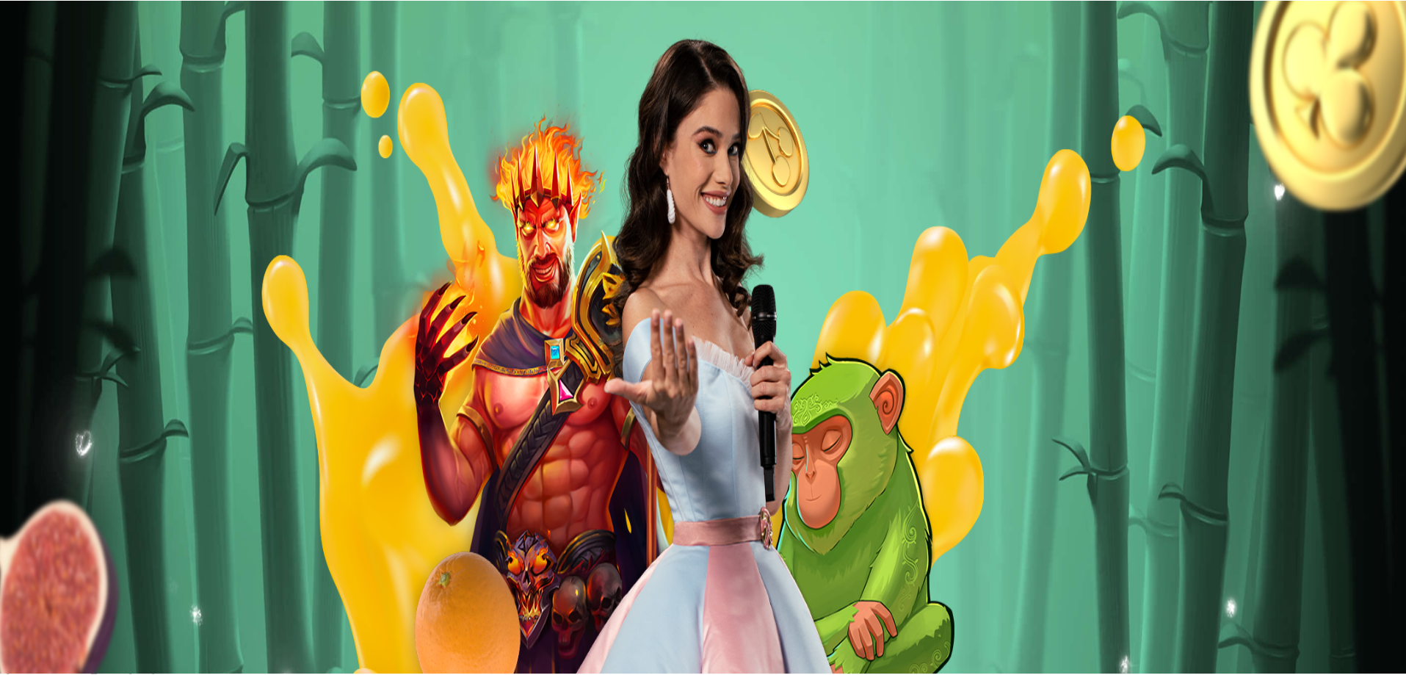
scroll to position [213, 0]
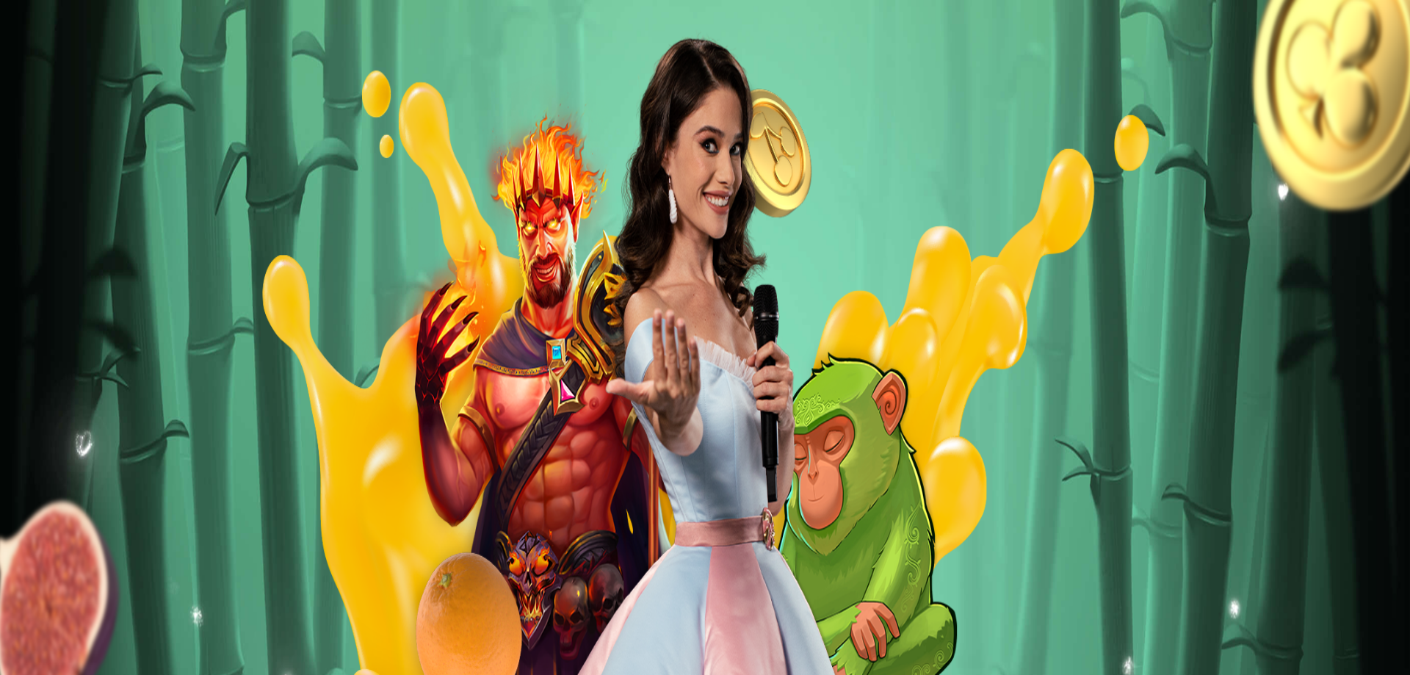
click at [76, 242] on span "Palkkiot" at bounding box center [58, 236] width 35 height 11
click at [80, 257] on link "Tarjoukset" at bounding box center [59, 251] width 49 height 12
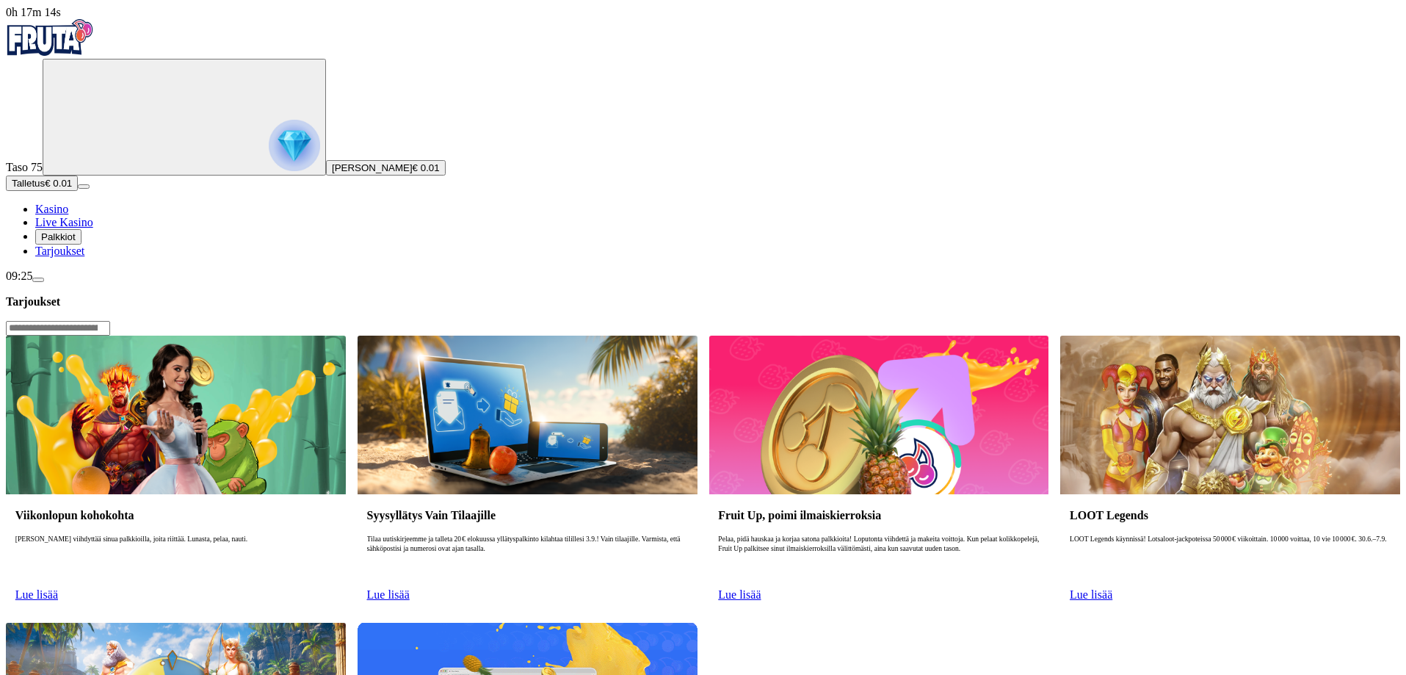
click at [410, 588] on span "Lue lisää" at bounding box center [388, 594] width 43 height 12
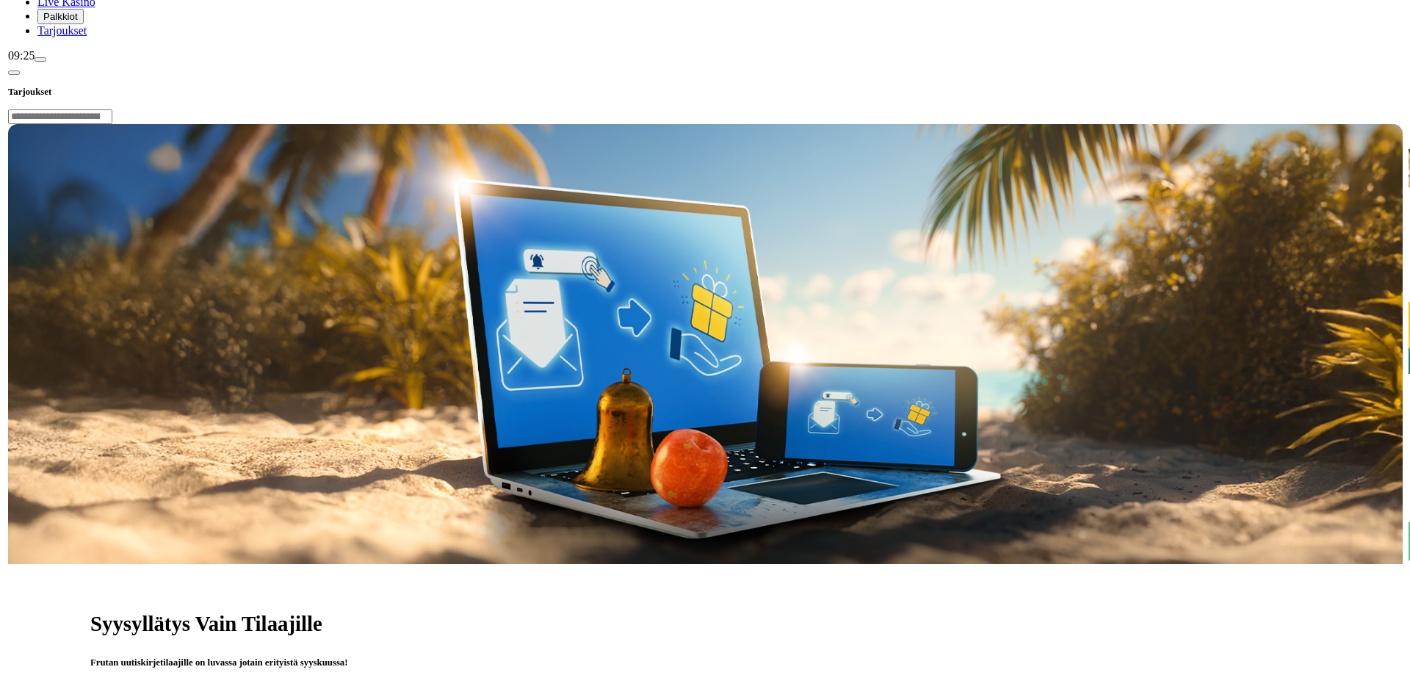
scroll to position [441, 0]
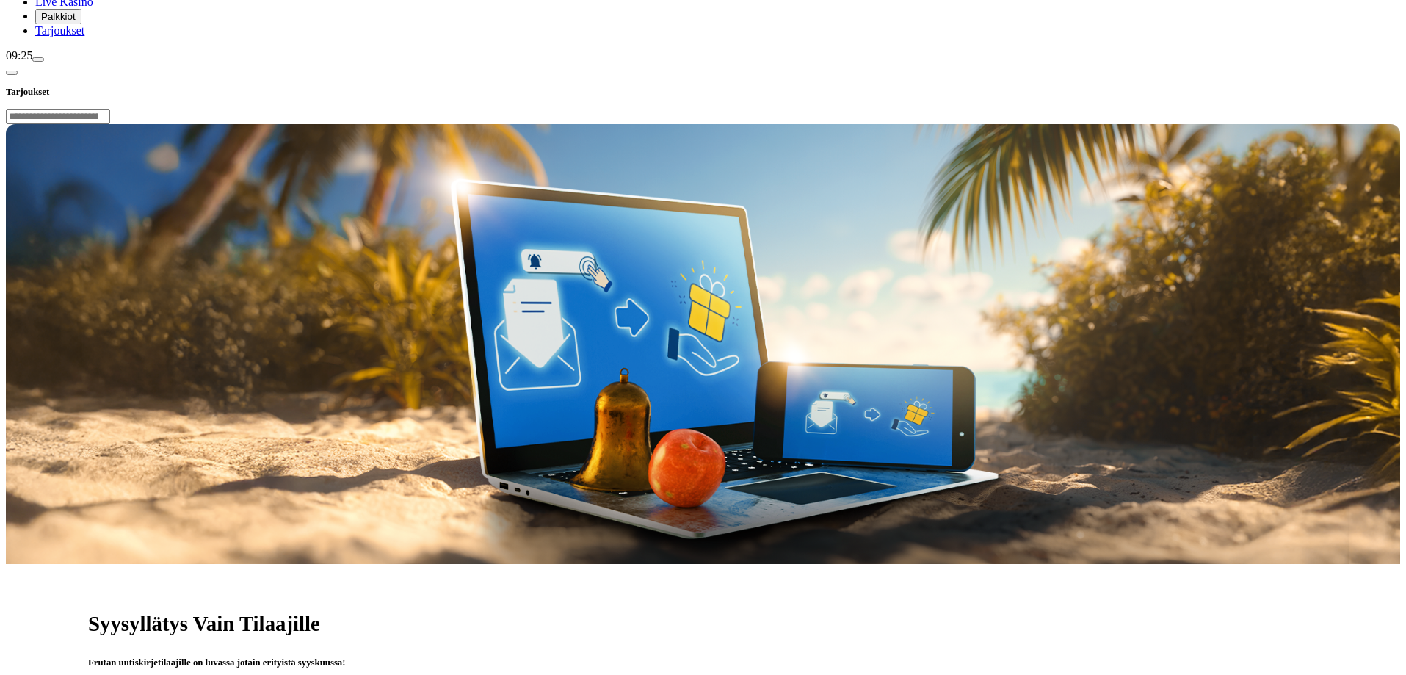
scroll to position [514, 0]
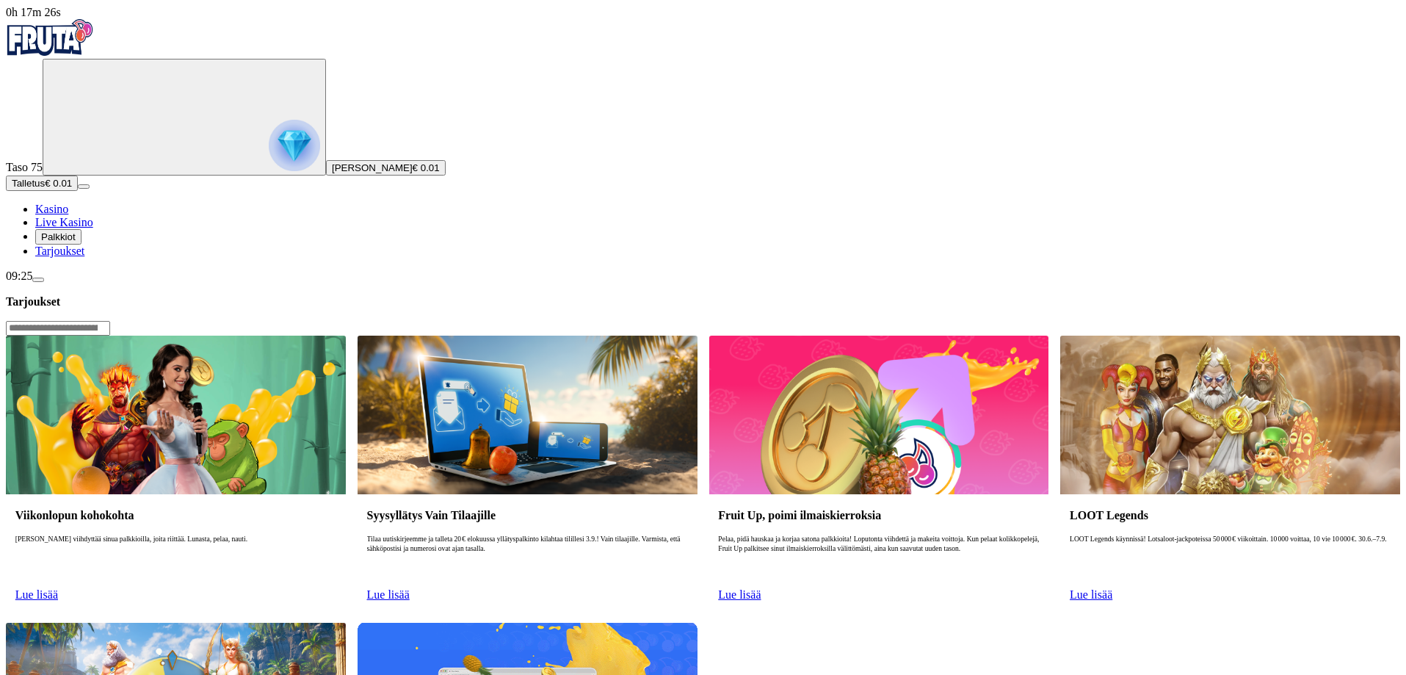
click at [761, 588] on link "Lue lisää" at bounding box center [739, 594] width 43 height 12
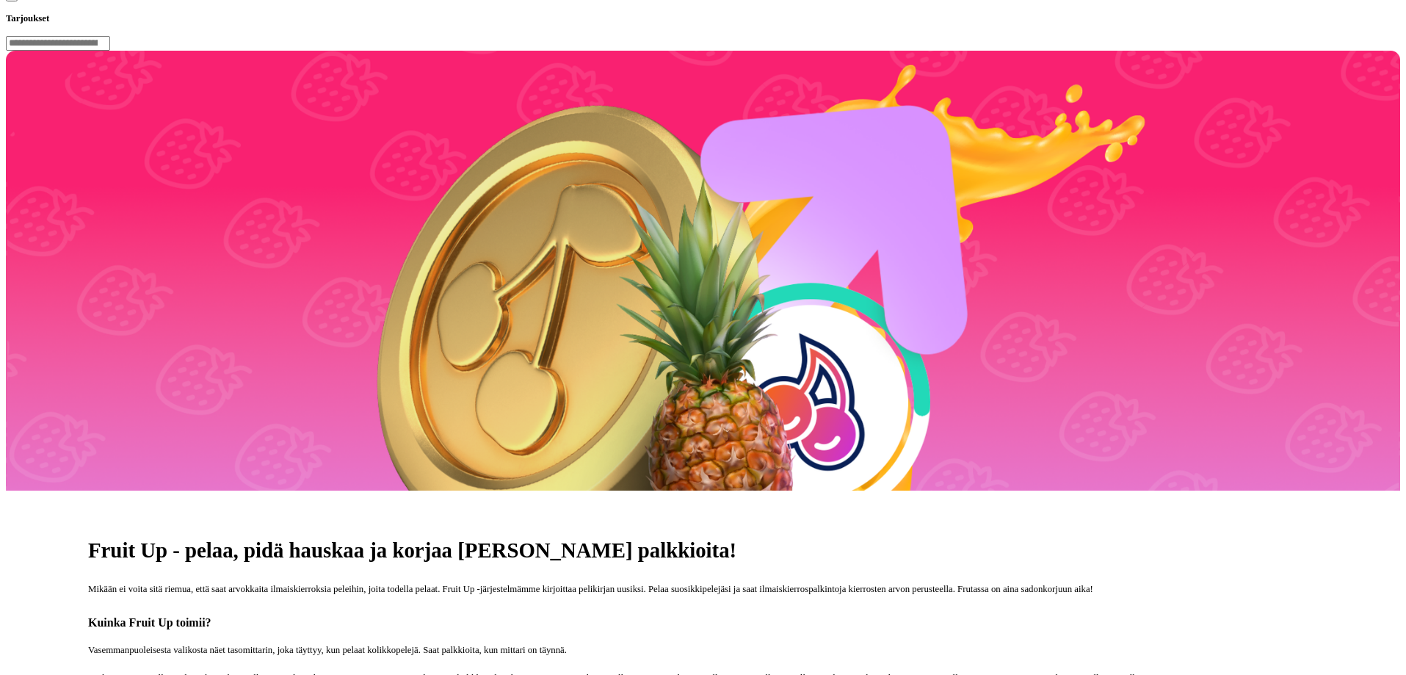
scroll to position [514, 0]
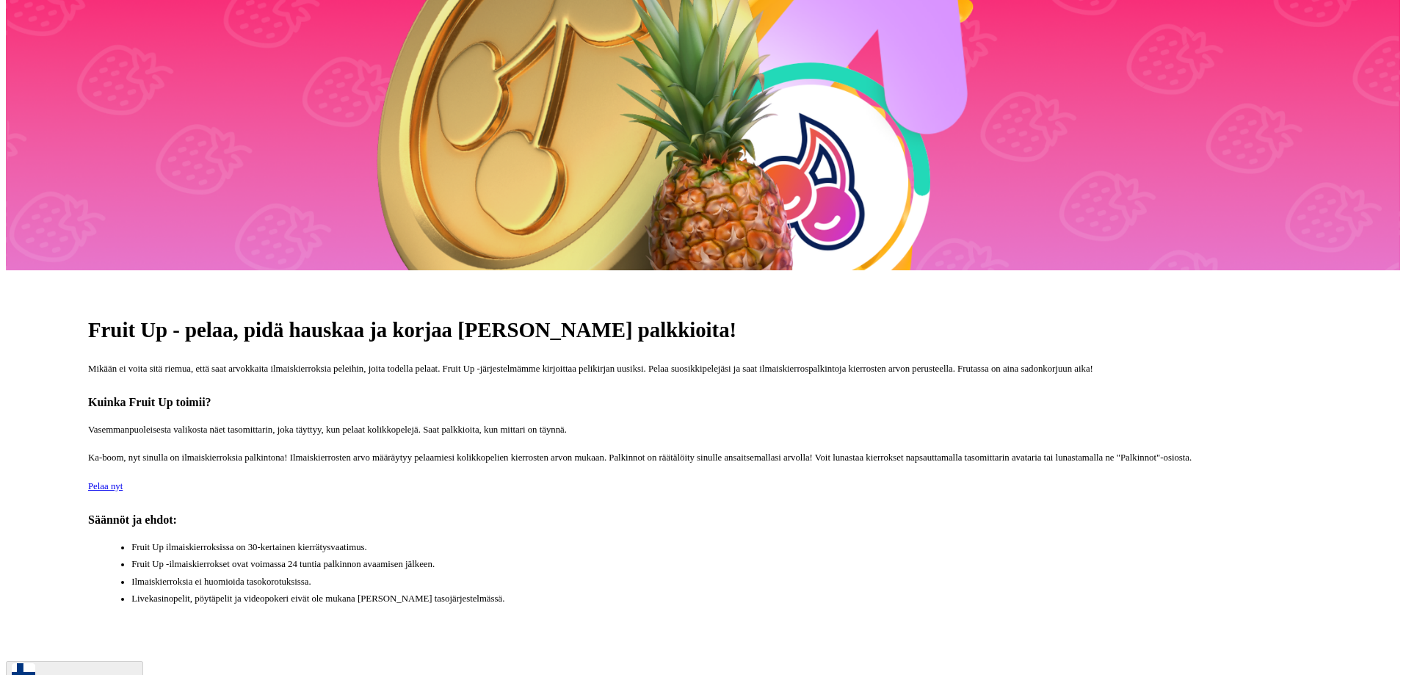
click at [123, 481] on span "Pelaa nyt" at bounding box center [105, 486] width 35 height 10
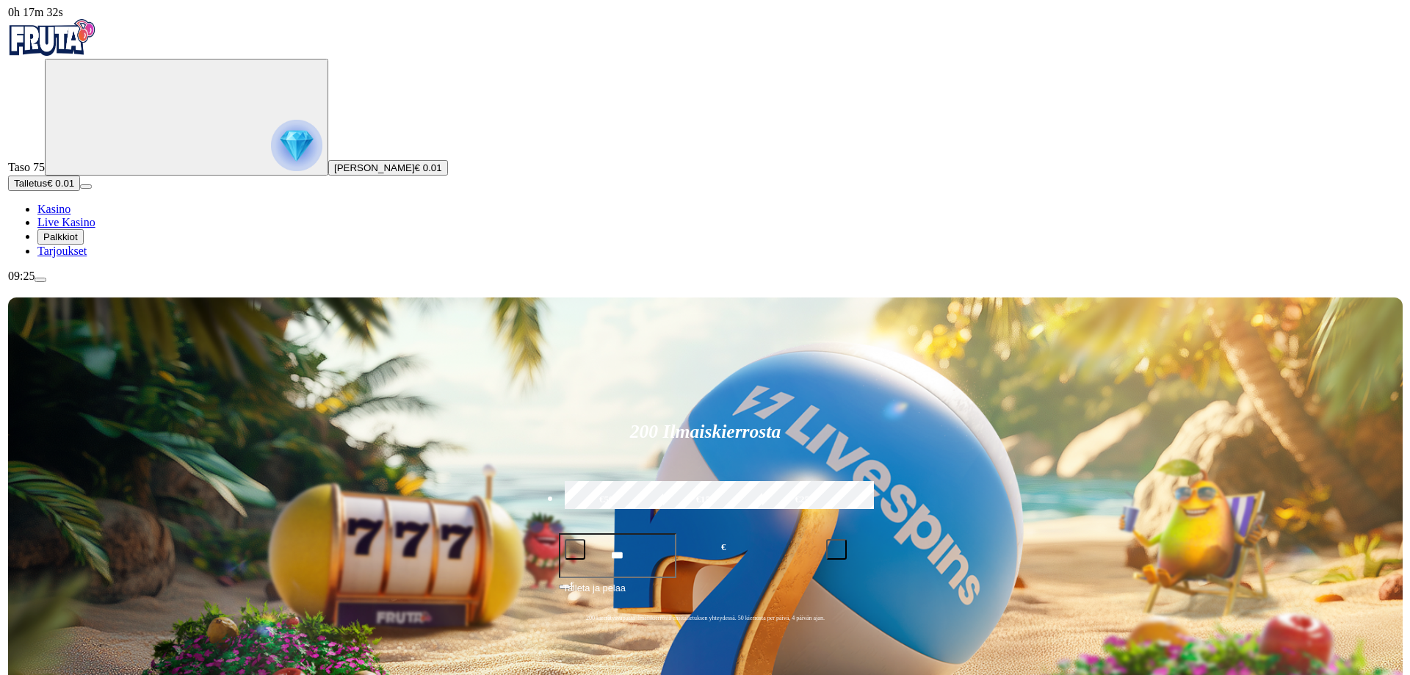
scroll to position [73, 0]
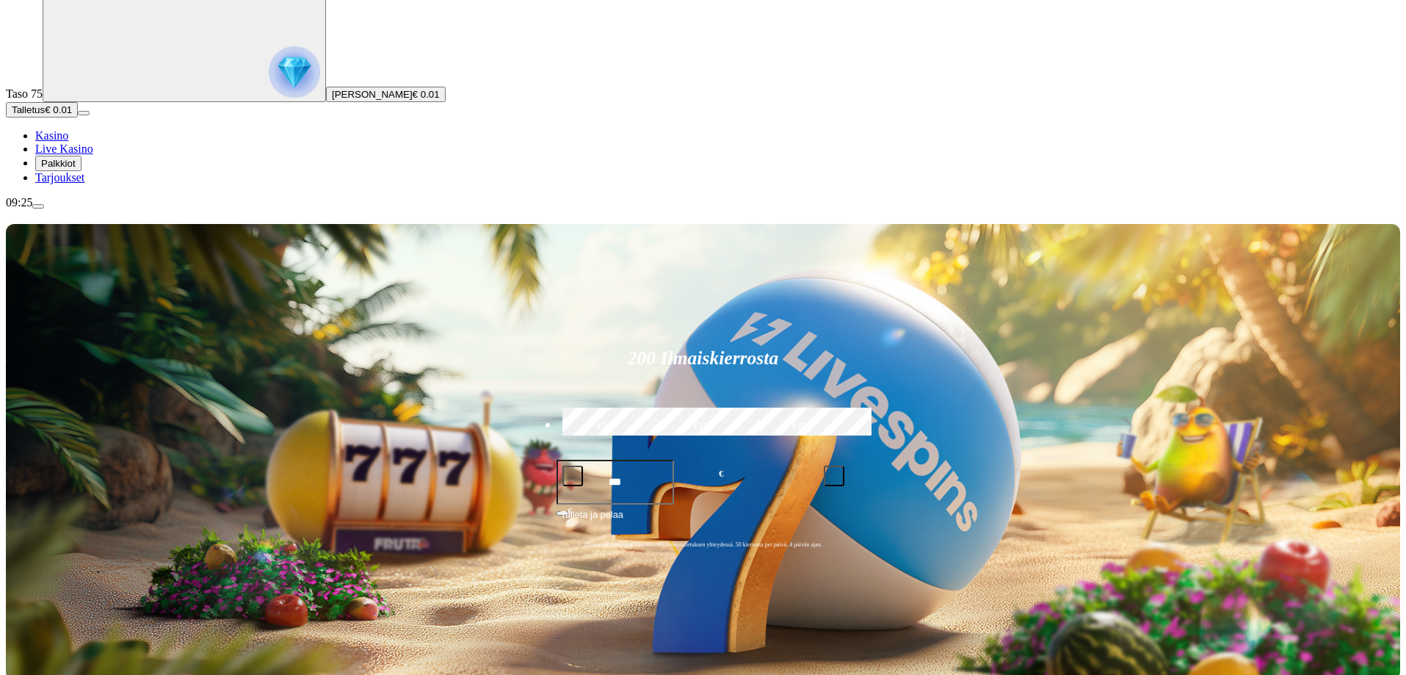
click at [269, 98] on img "Primary" at bounding box center [294, 71] width 51 height 51
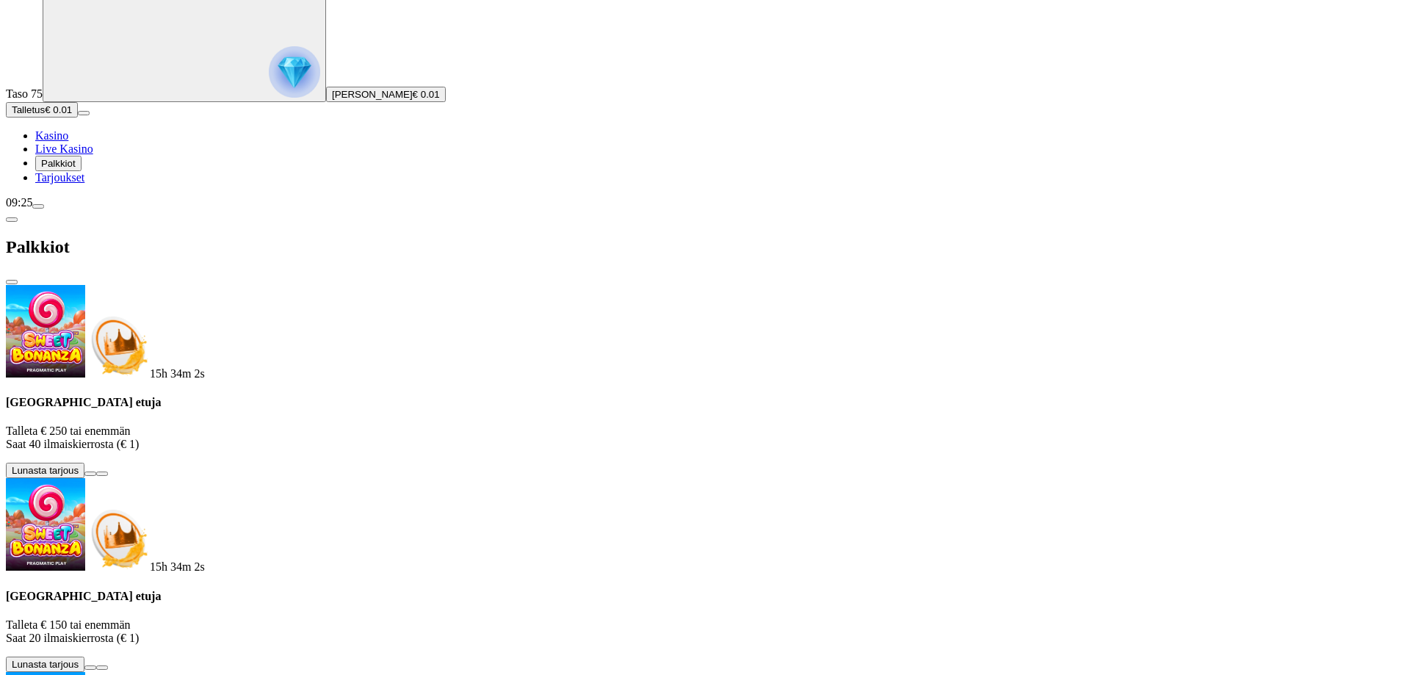
click at [44, 209] on button "menu" at bounding box center [38, 206] width 12 height 4
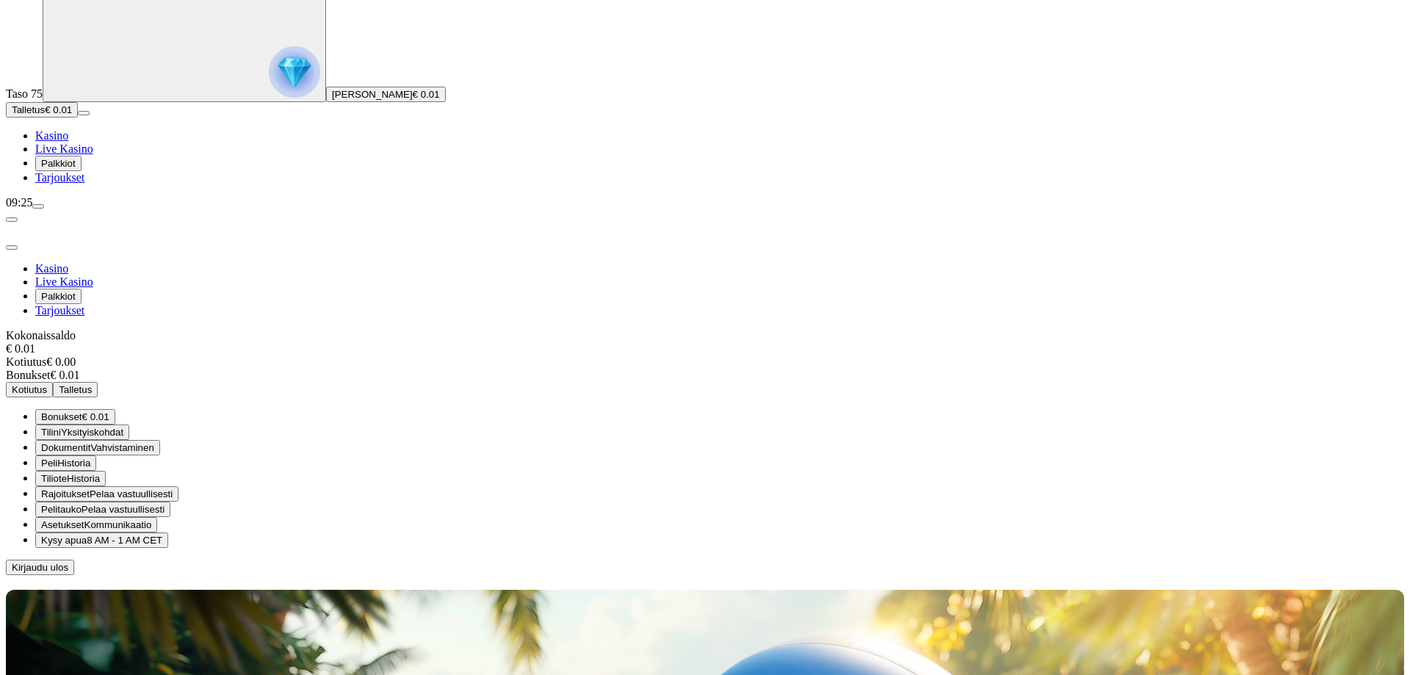
click at [251, 409] on ul "Bonukset € 0.01 Tilini Yksityiskohdat Dokumentit Vahvistaminen Peli Historia Ti…" at bounding box center [705, 478] width 1398 height 139
click at [109, 411] on span "€ 0.01" at bounding box center [95, 416] width 27 height 11
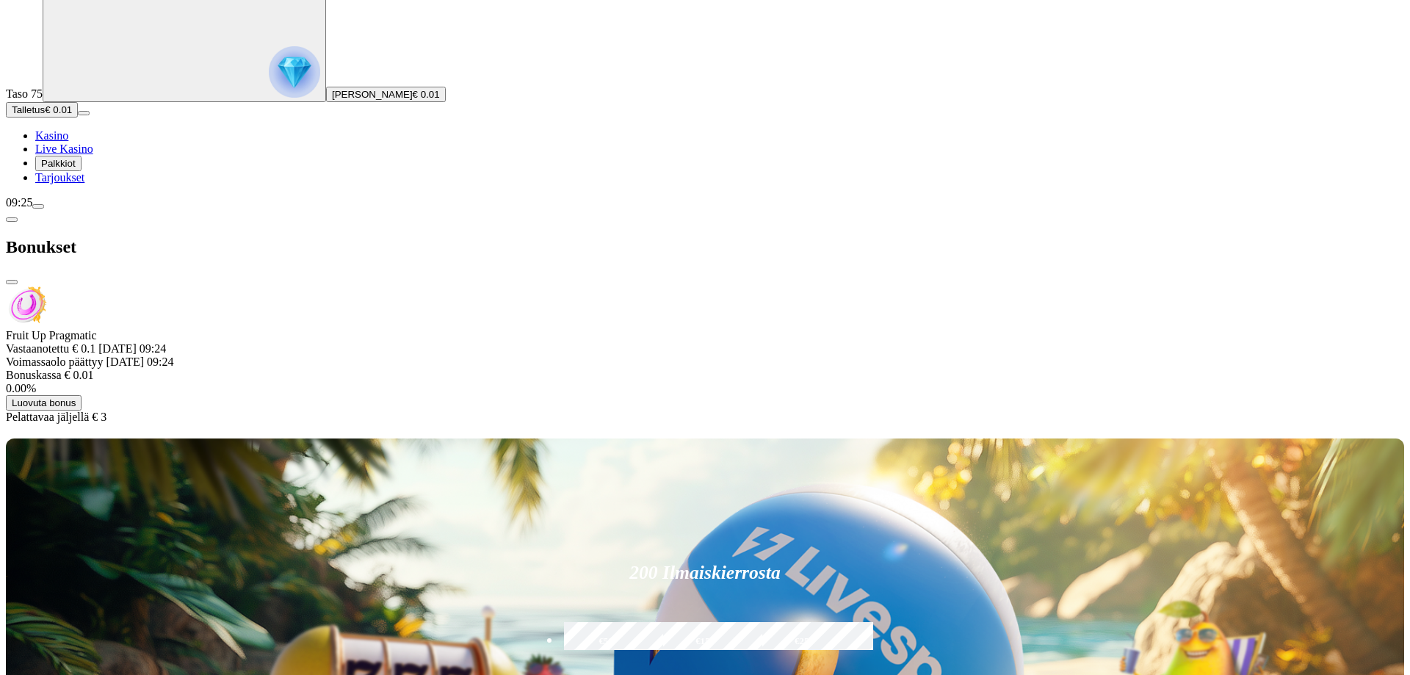
click at [76, 397] on span "Luovuta bonus" at bounding box center [44, 402] width 64 height 11
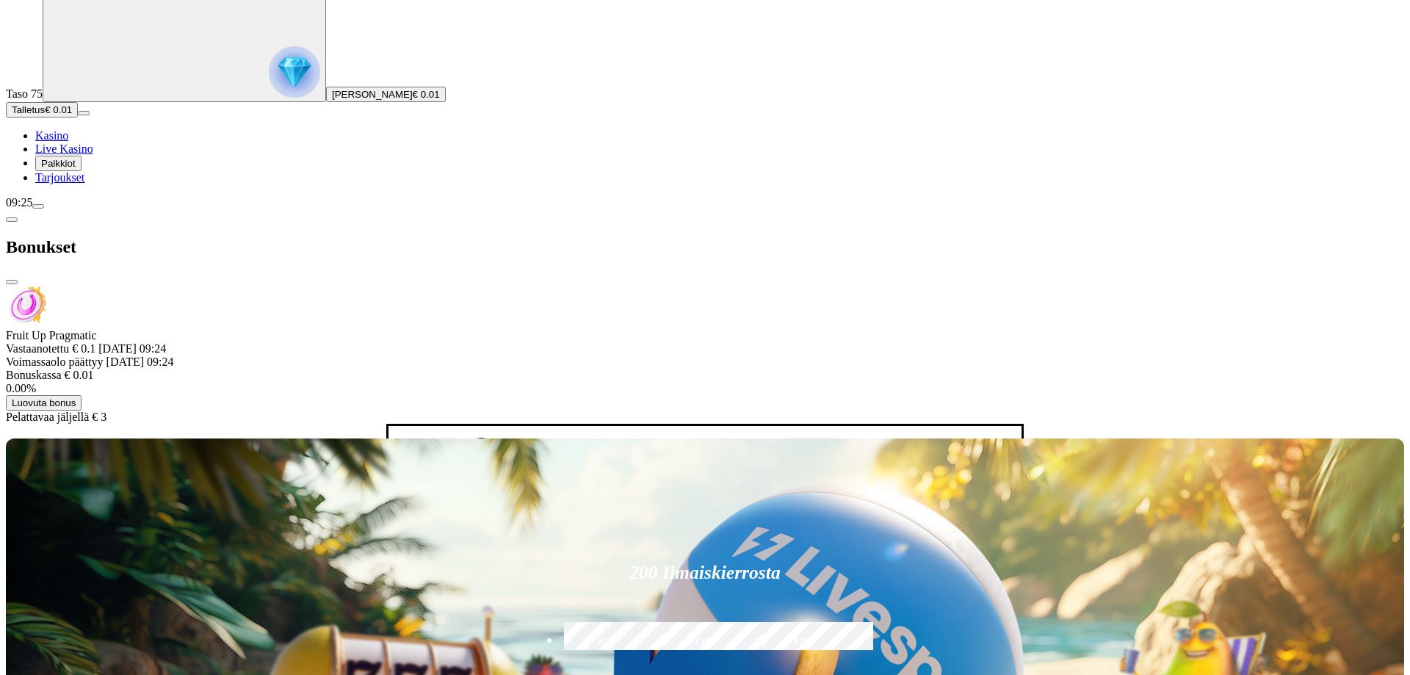
click at [460, 501] on button "Luovuta bonus" at bounding box center [498, 508] width 76 height 15
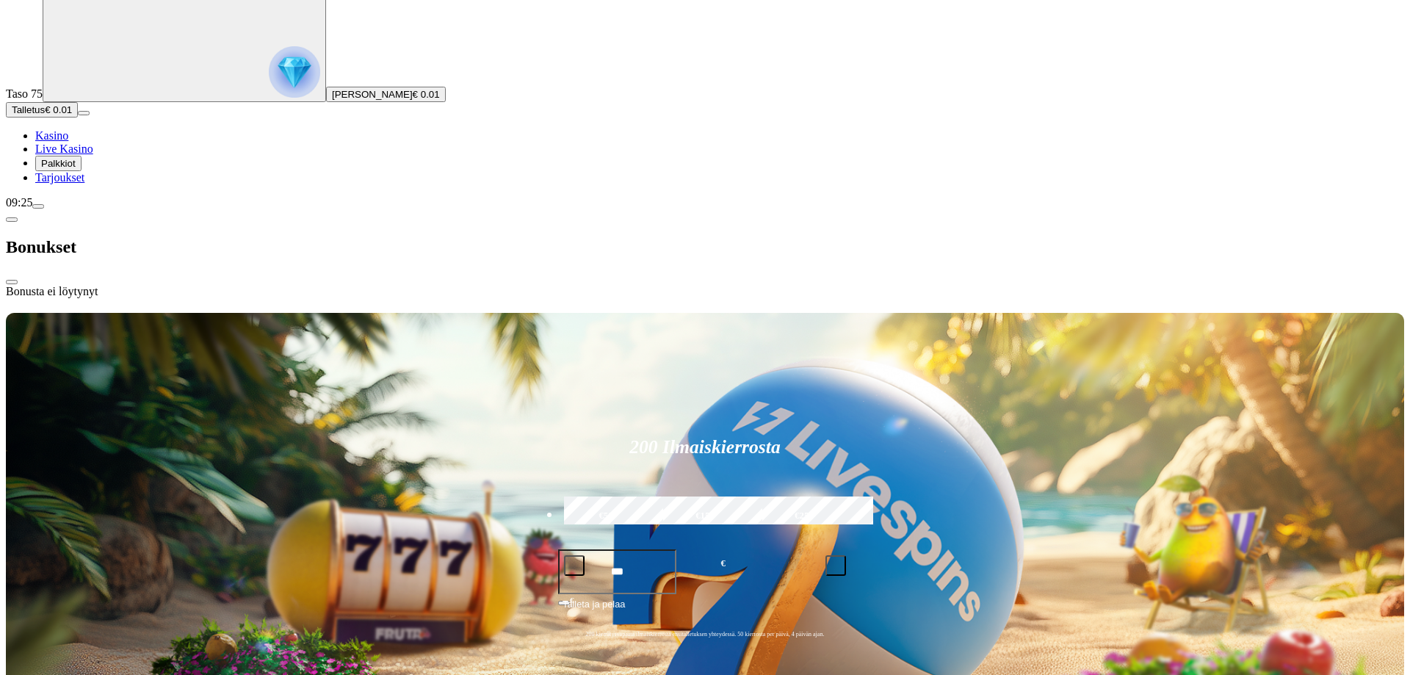
click at [70, 184] on span "Tarjoukset" at bounding box center [59, 177] width 49 height 12
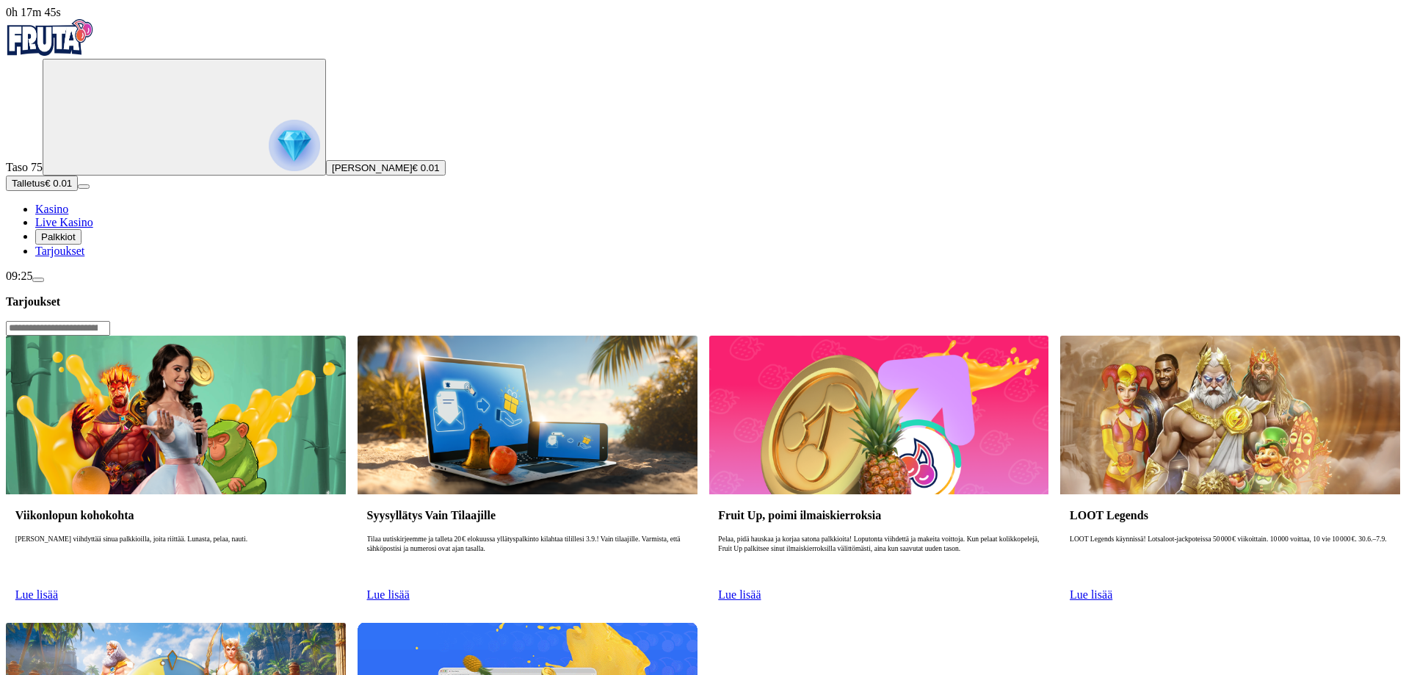
click at [76, 242] on span "Palkkiot" at bounding box center [58, 236] width 35 height 11
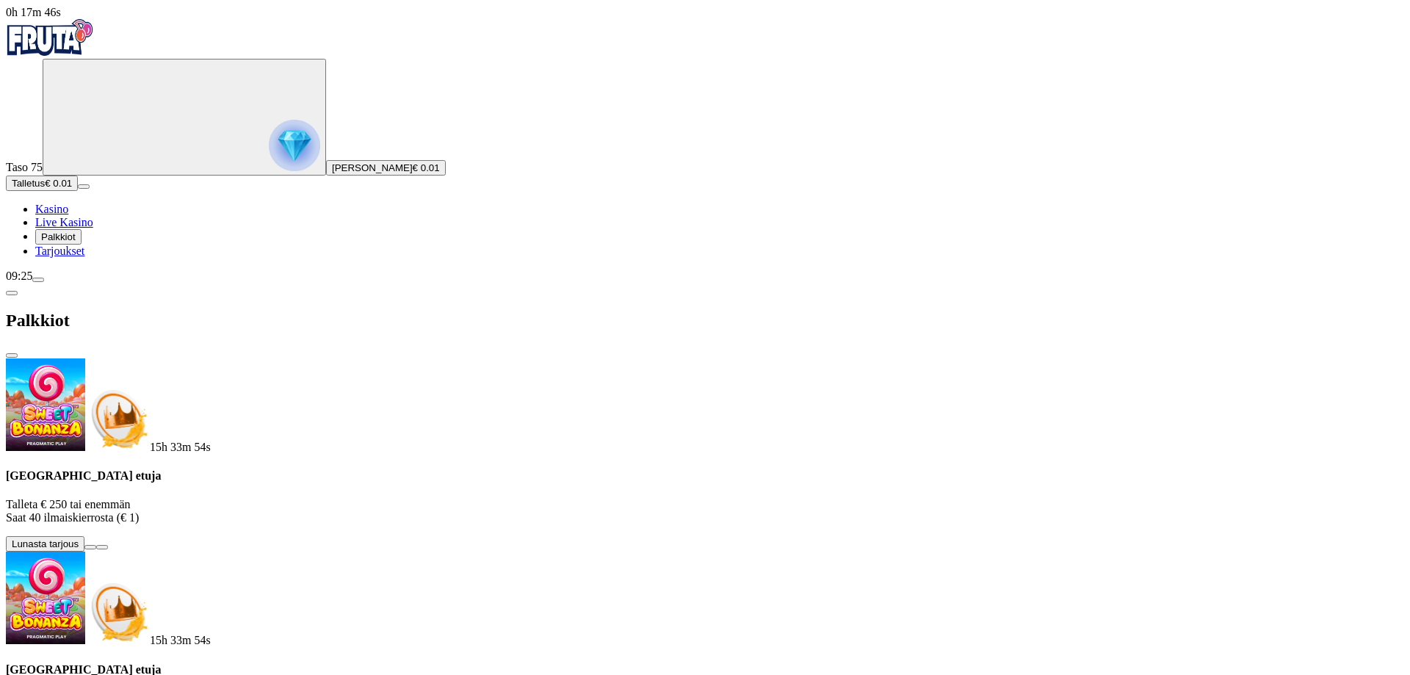
scroll to position [213, 0]
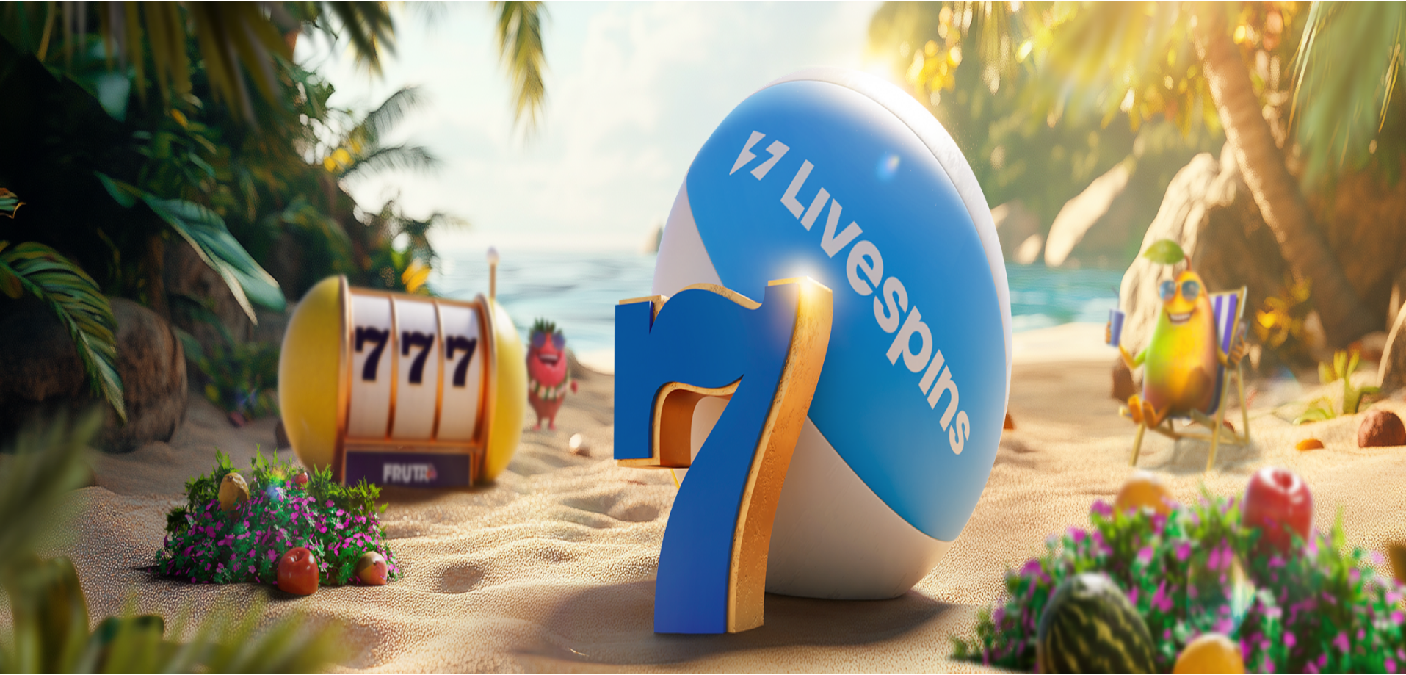
scroll to position [213, 0]
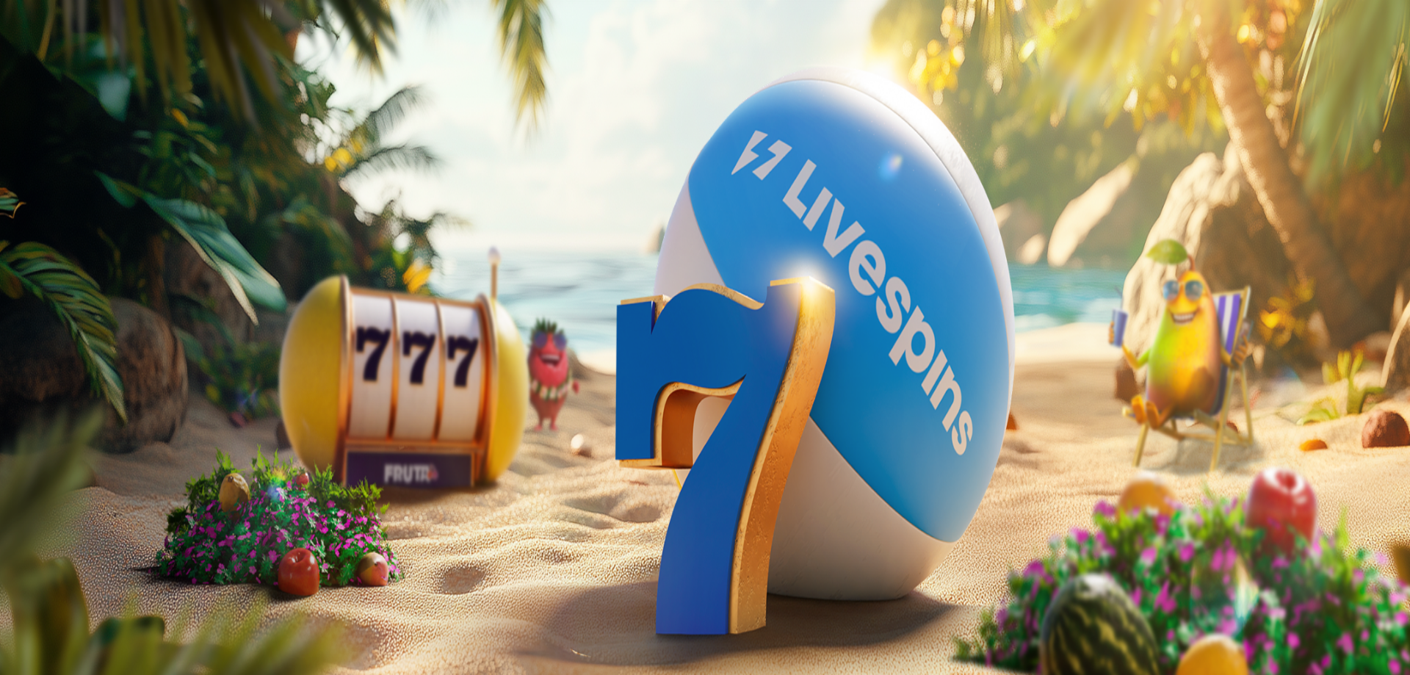
click at [76, 242] on span "Palkkiot" at bounding box center [58, 236] width 35 height 11
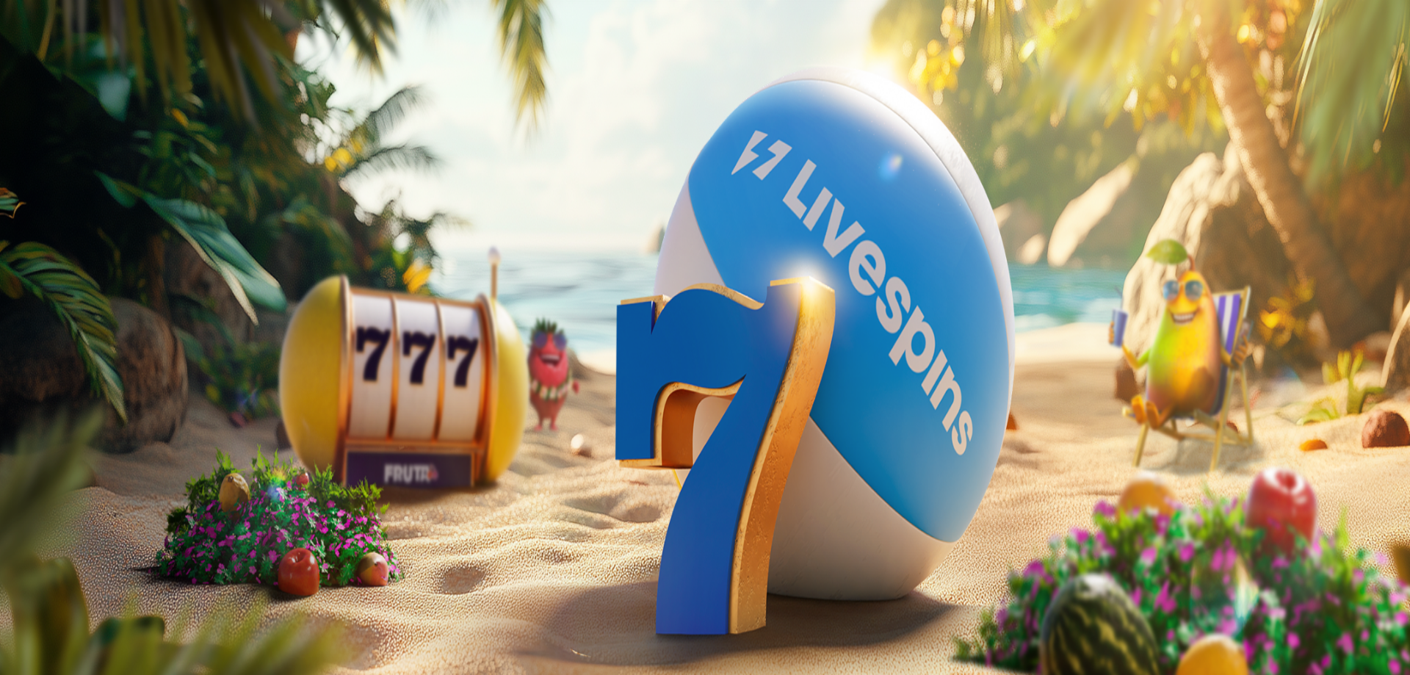
click at [81, 257] on span "Tarjoukset" at bounding box center [59, 251] width 49 height 12
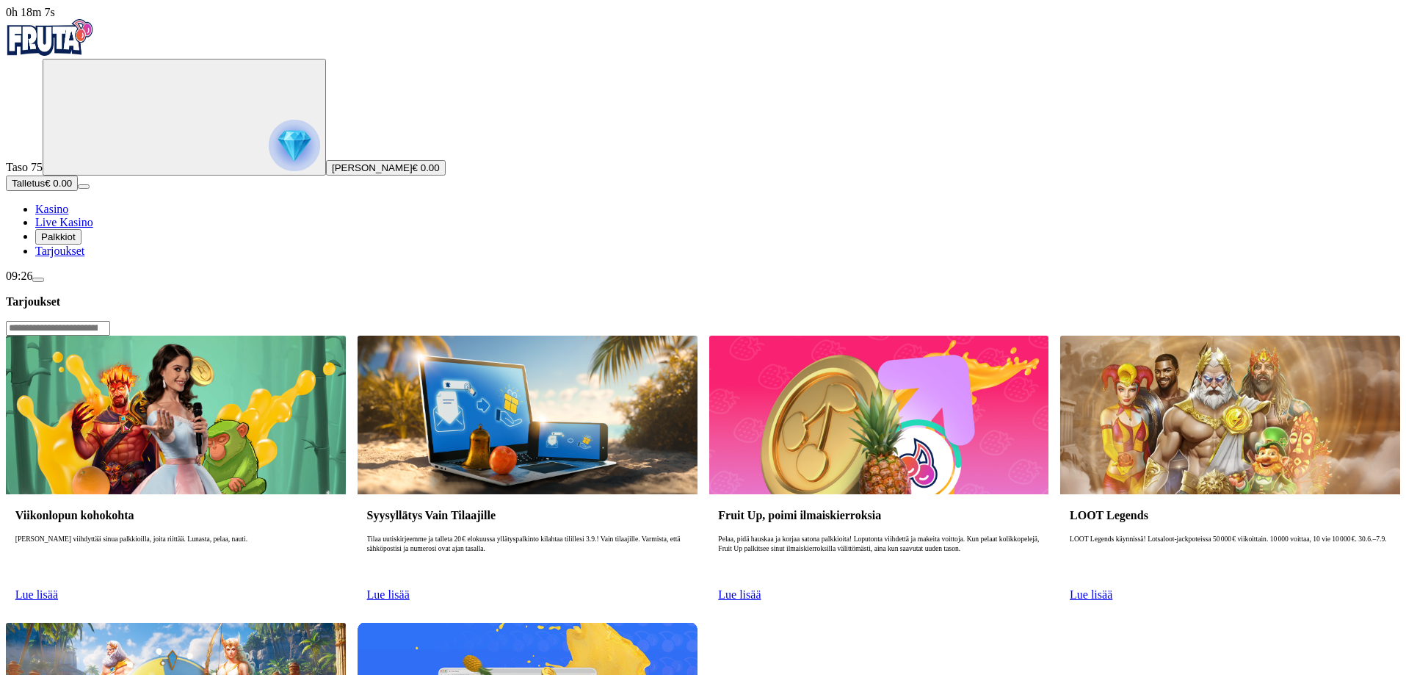
click at [81, 257] on span "Tarjoukset" at bounding box center [59, 251] width 49 height 12
click at [58, 588] on link "Lue lisää" at bounding box center [36, 594] width 43 height 12
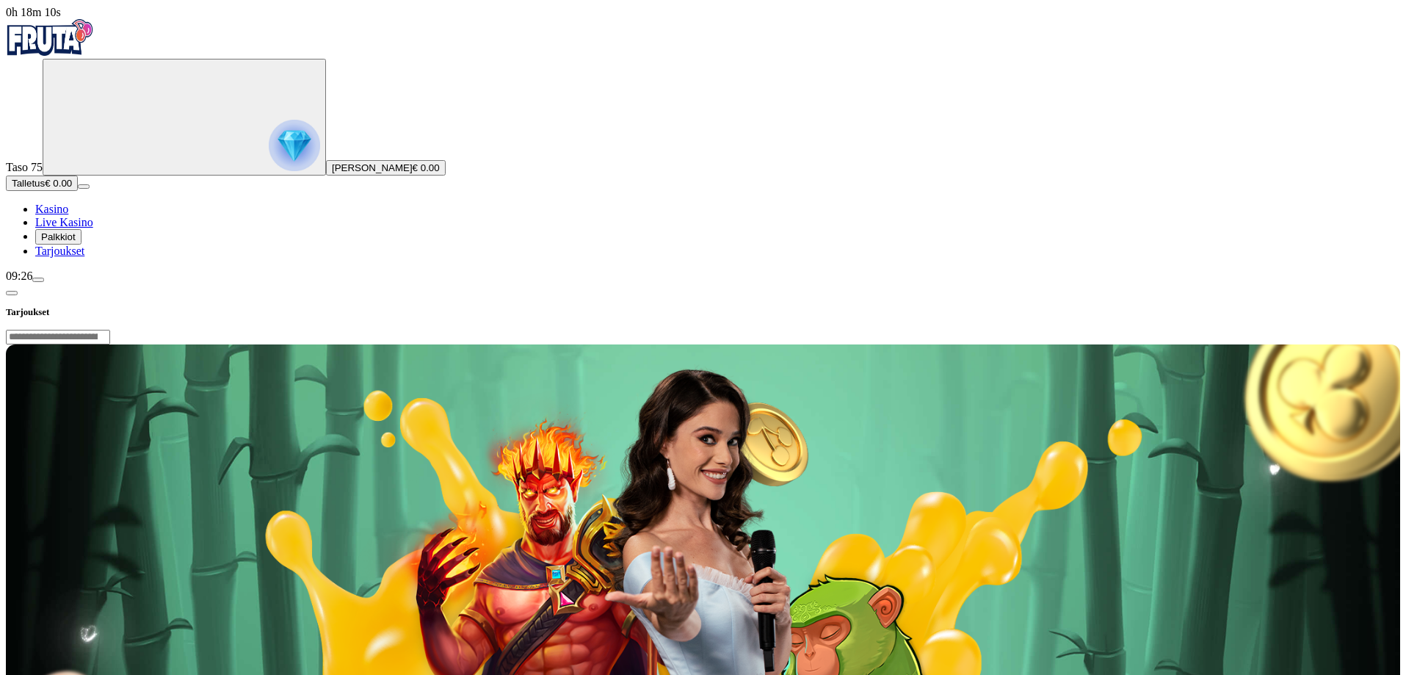
scroll to position [220, 0]
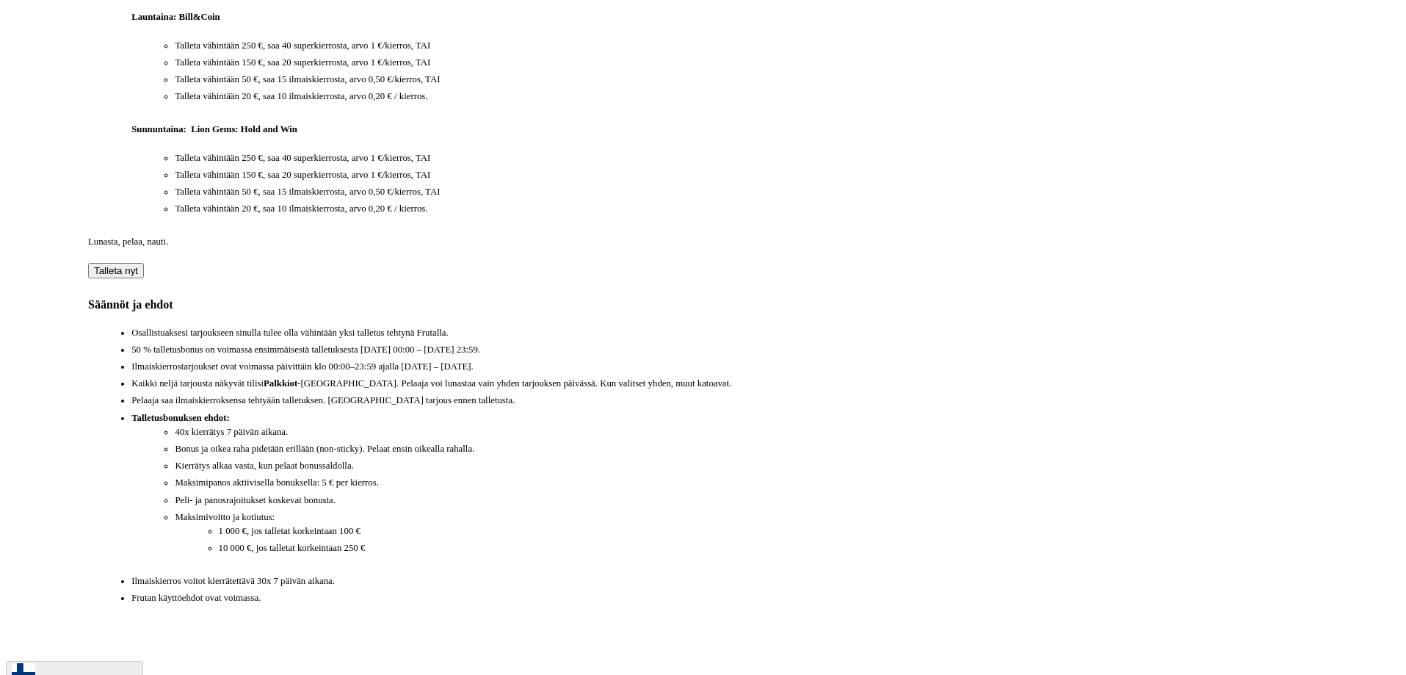
scroll to position [1116, 0]
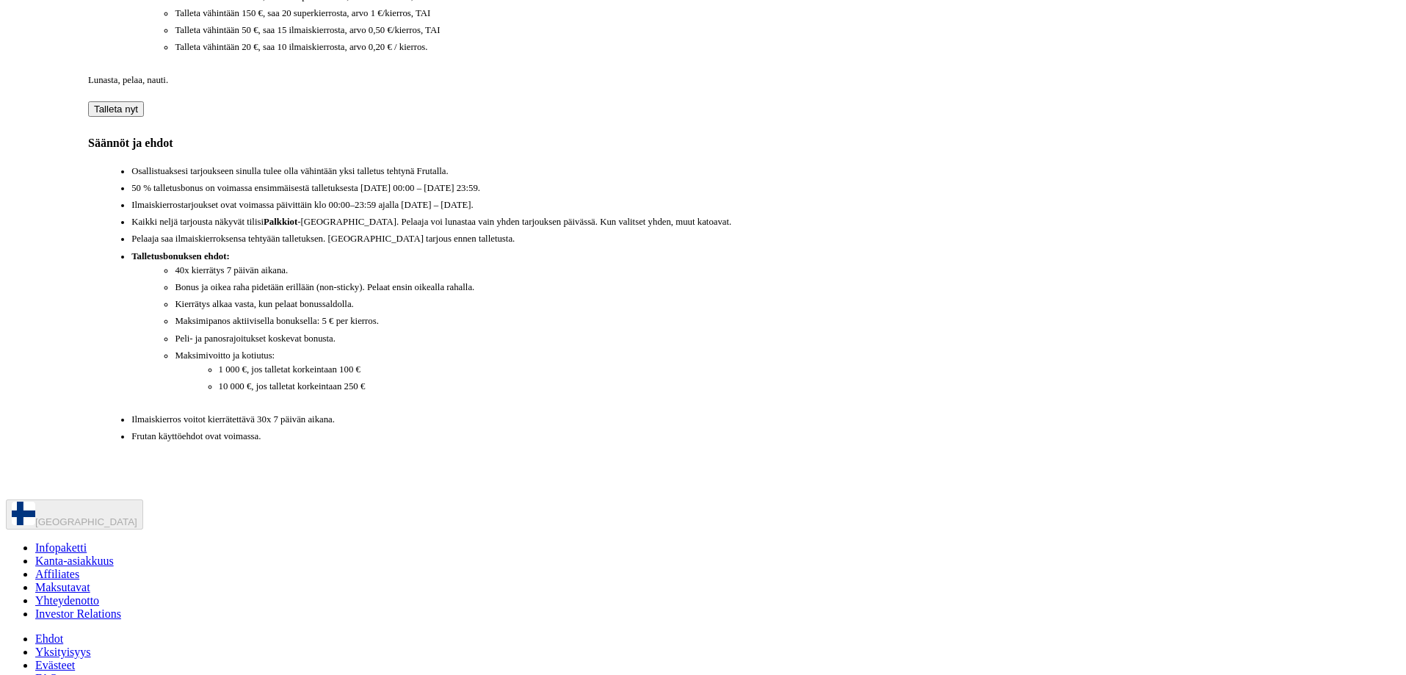
click at [79, 568] on span "Affiliates" at bounding box center [57, 574] width 44 height 12
click at [114, 554] on span "Kanta-asiakkuus" at bounding box center [74, 560] width 79 height 12
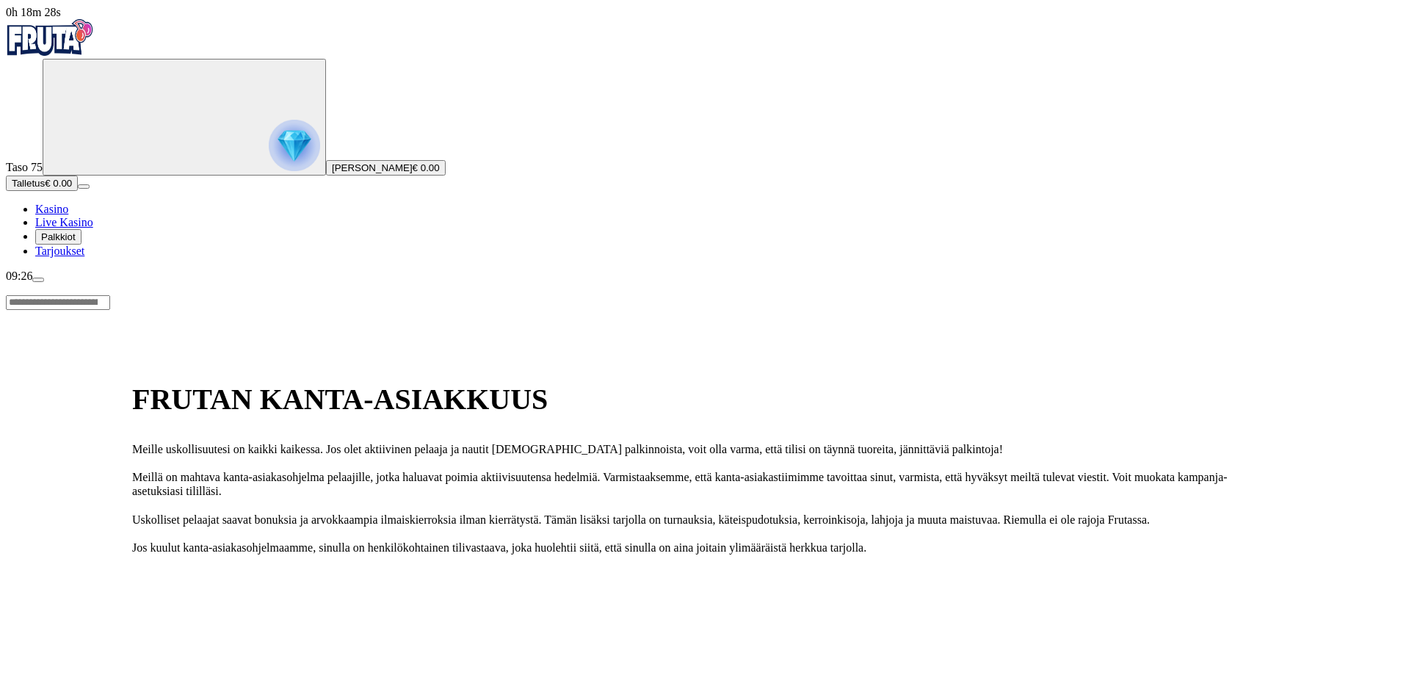
click at [72, 119] on icon "Primary" at bounding box center [158, 116] width 220 height 110
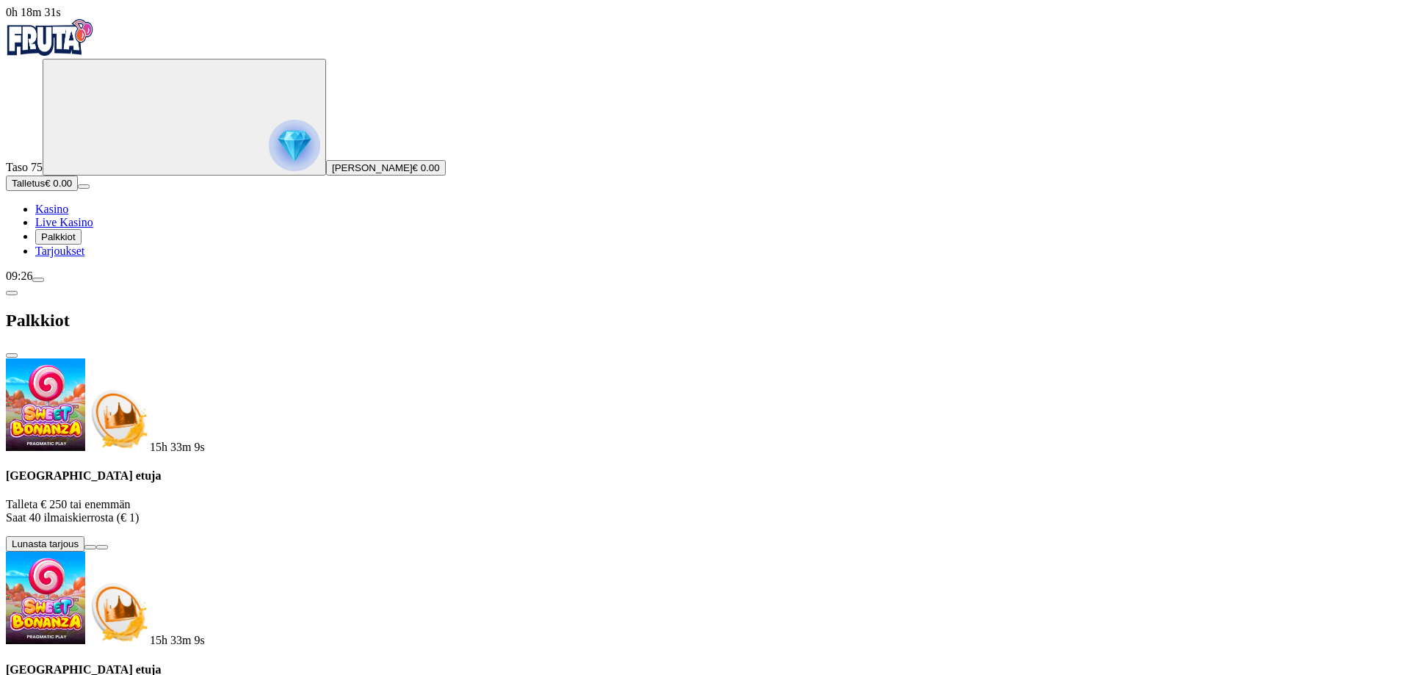
click at [96, 545] on button at bounding box center [90, 547] width 12 height 4
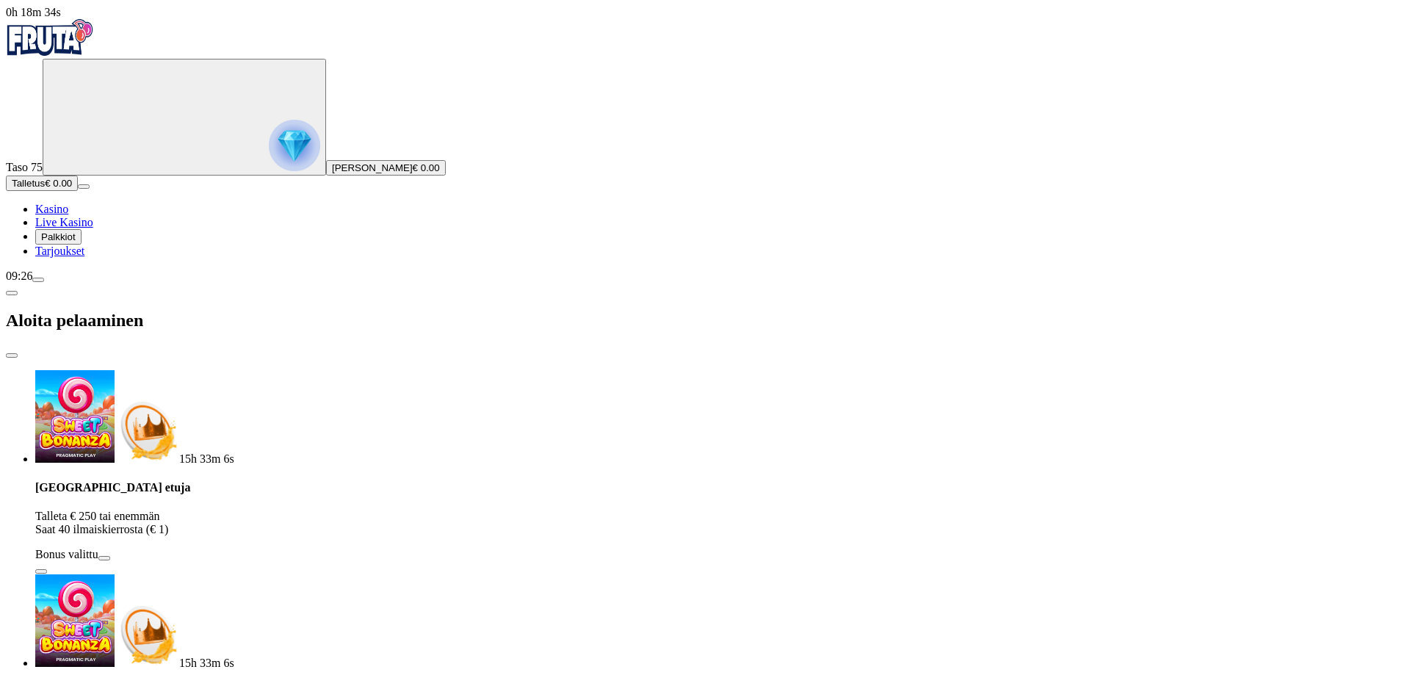
click at [12, 355] on span "close icon" at bounding box center [12, 355] width 0 height 0
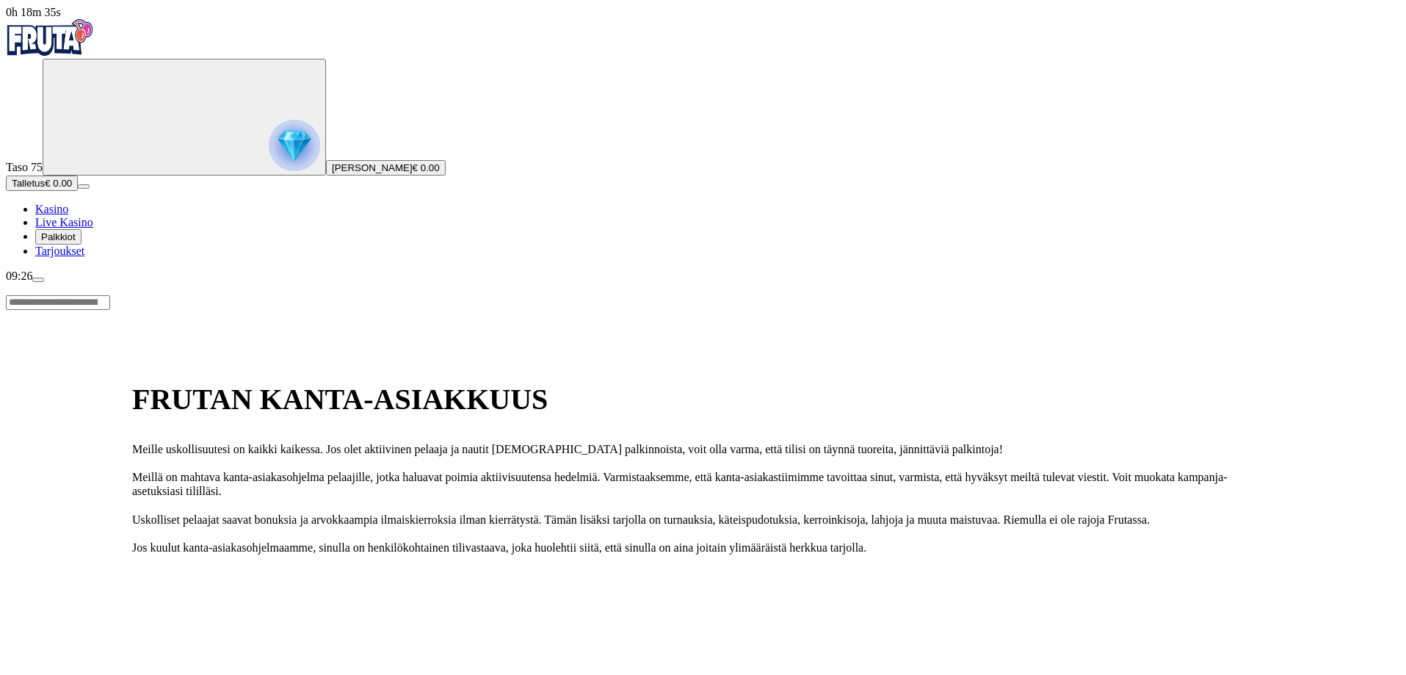
click at [269, 151] on img "Primary" at bounding box center [294, 145] width 51 height 51
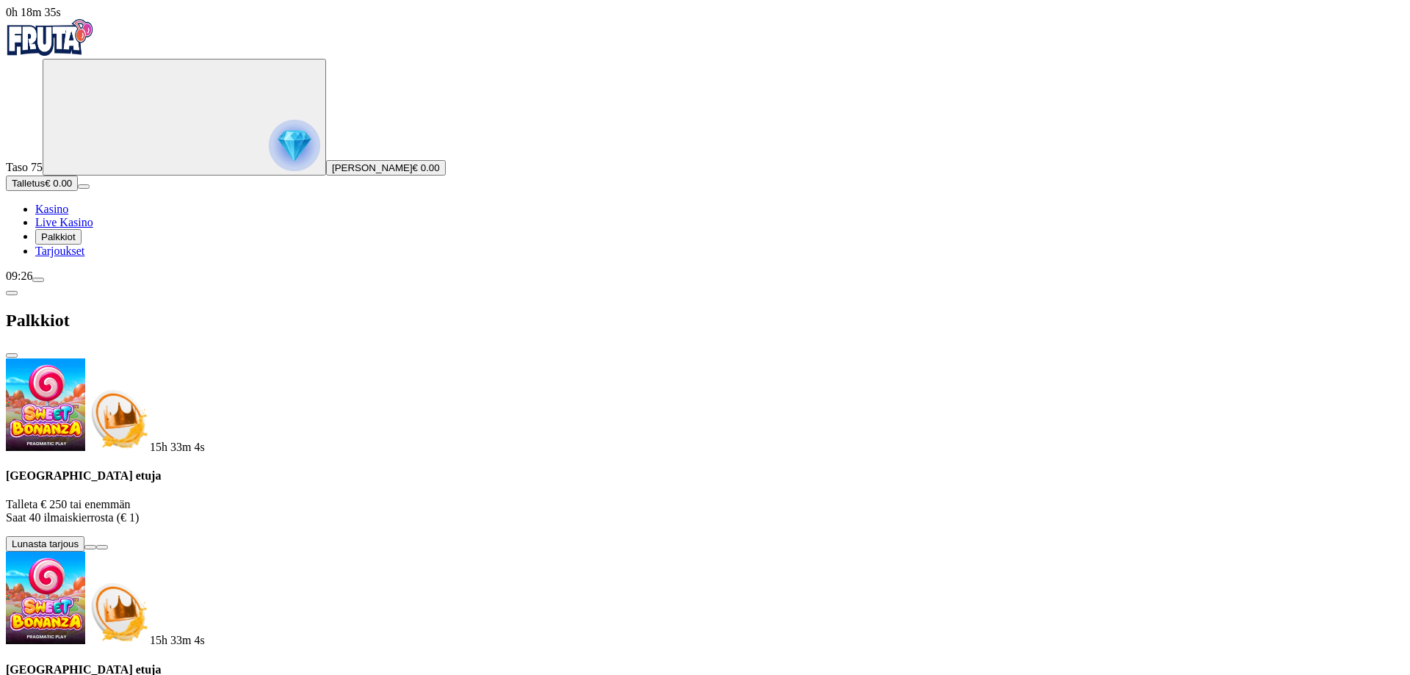
scroll to position [213, 0]
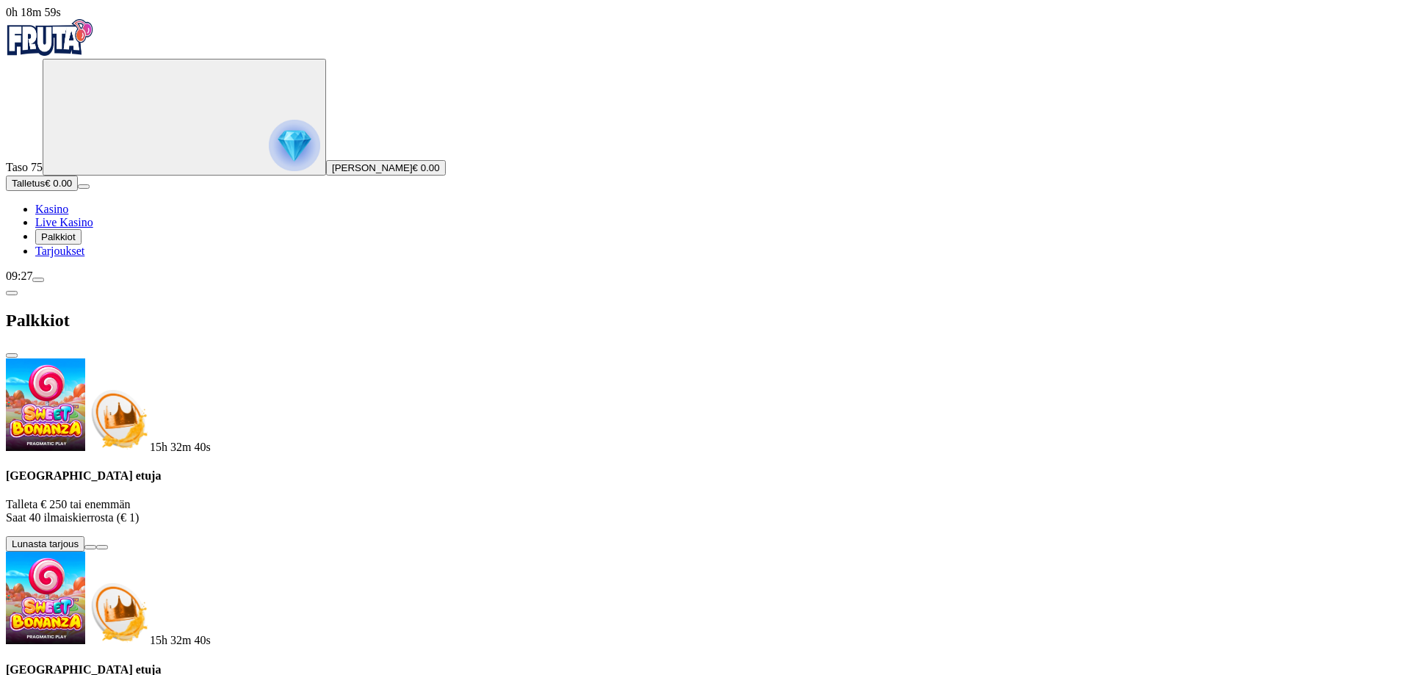
click at [79, 257] on span "Tarjoukset" at bounding box center [59, 251] width 49 height 12
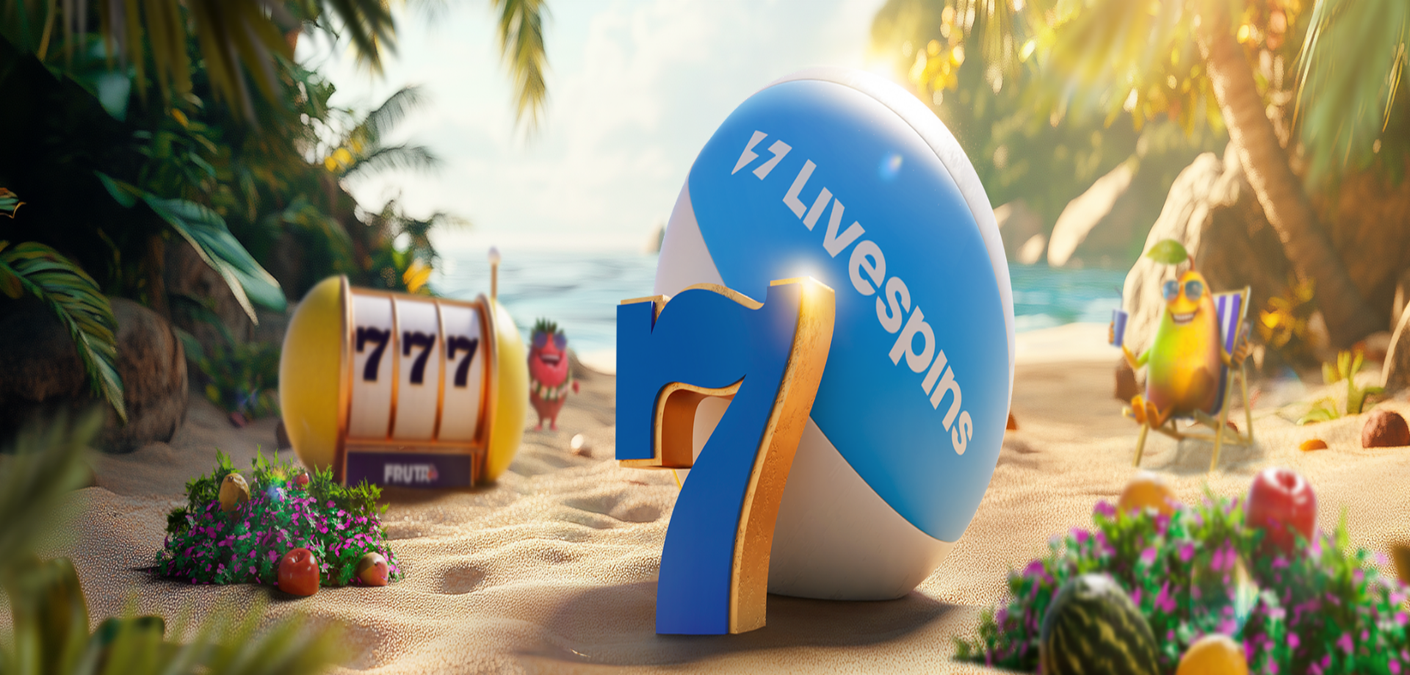
click at [269, 145] on img "Primary" at bounding box center [294, 145] width 51 height 51
click at [94, 53] on img "Primary" at bounding box center [50, 37] width 88 height 37
